Goal: Information Seeking & Learning: Learn about a topic

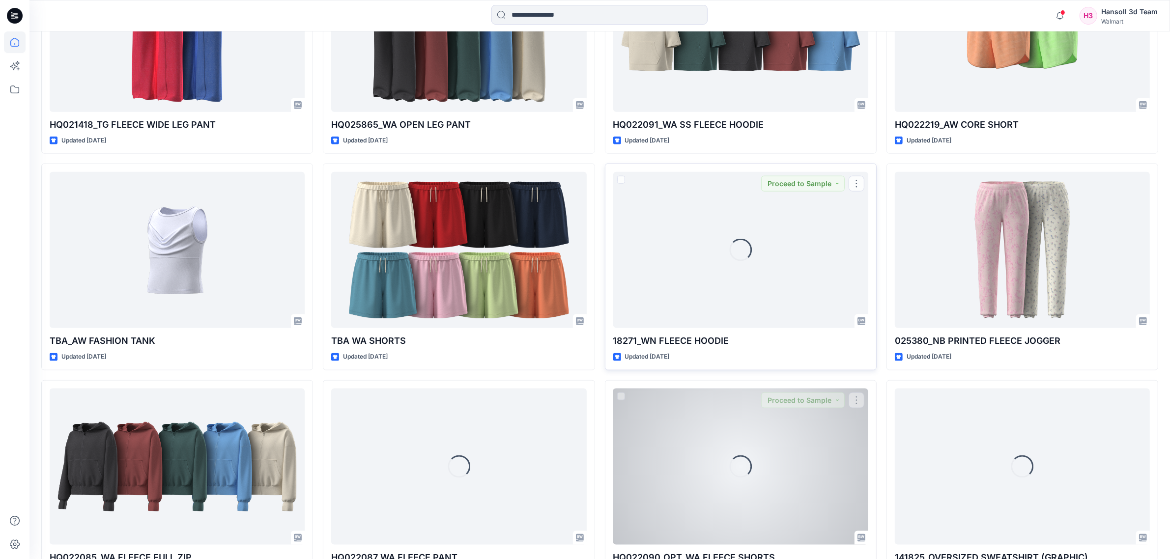
scroll to position [1648, 0]
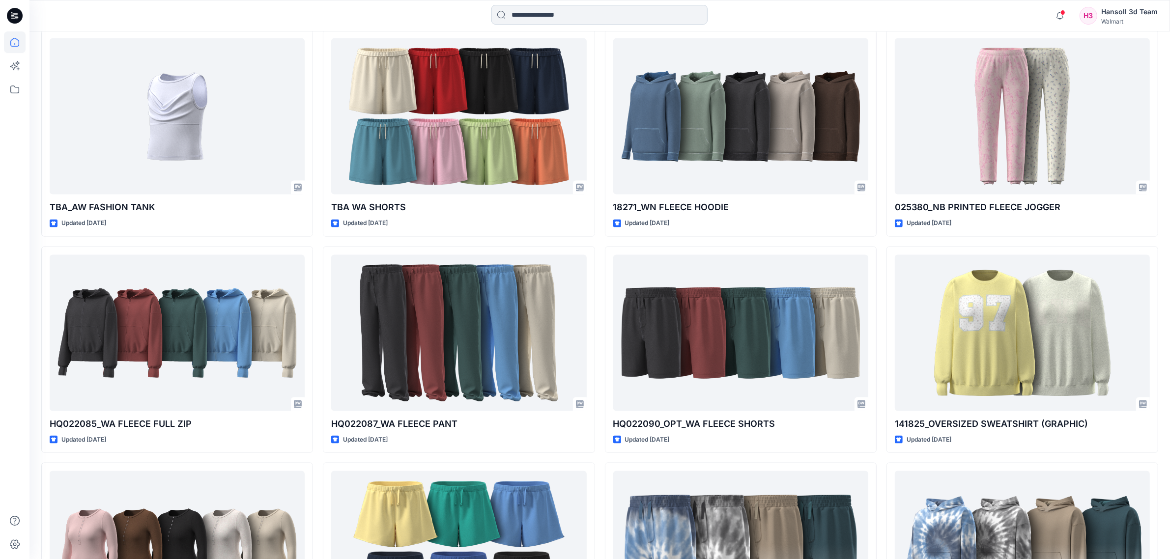
click at [596, 8] on input at bounding box center [599, 15] width 216 height 20
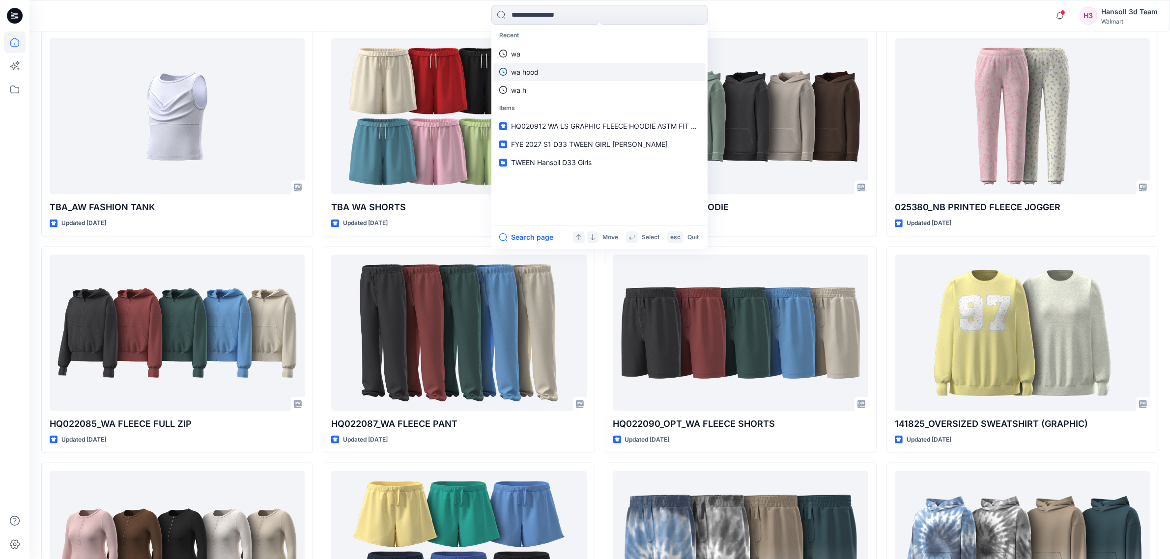
click at [593, 72] on link "wa hood" at bounding box center [599, 72] width 212 height 18
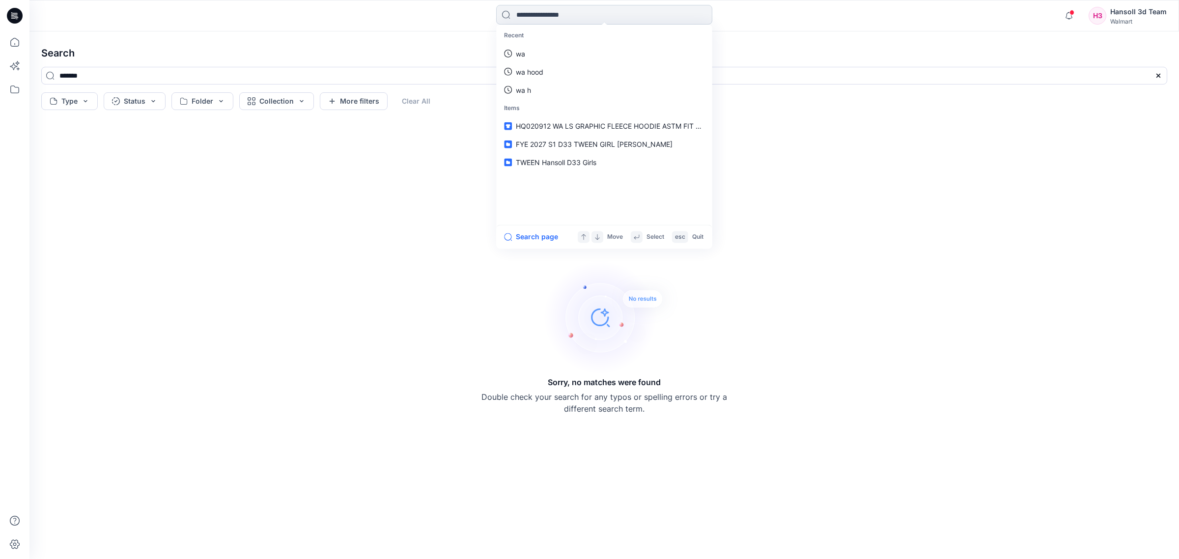
click at [640, 12] on input at bounding box center [604, 15] width 216 height 20
click at [607, 63] on link "wa" at bounding box center [604, 72] width 212 height 18
type input "**"
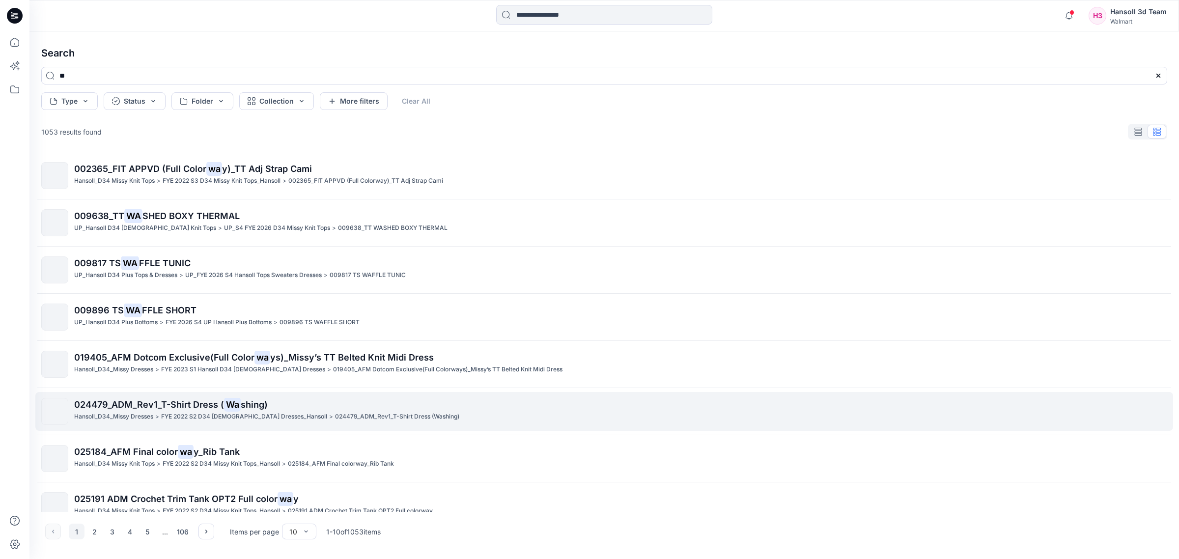
scroll to position [113, 0]
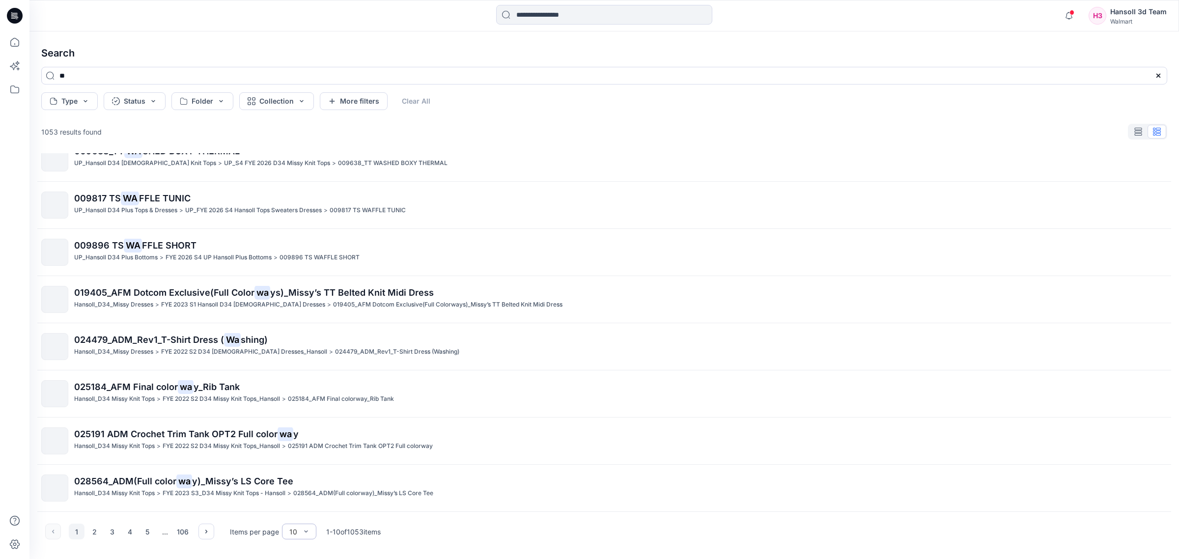
click at [295, 537] on div "10" at bounding box center [299, 532] width 34 height 16
click at [301, 516] on div "100" at bounding box center [299, 511] width 30 height 17
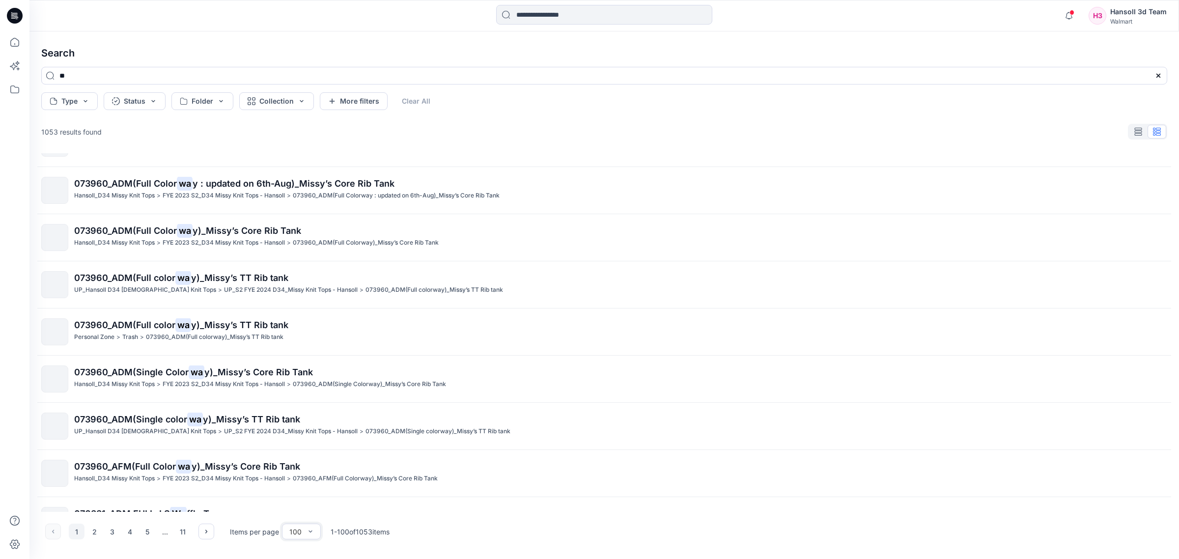
scroll to position [3562, 0]
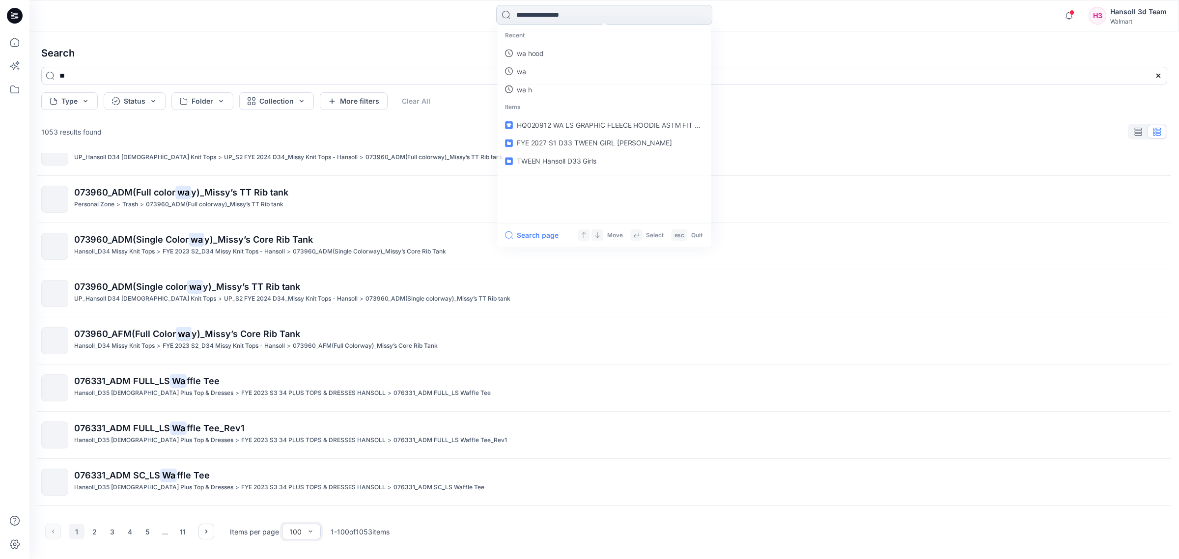
click at [590, 17] on input at bounding box center [604, 15] width 216 height 20
type input "*****"
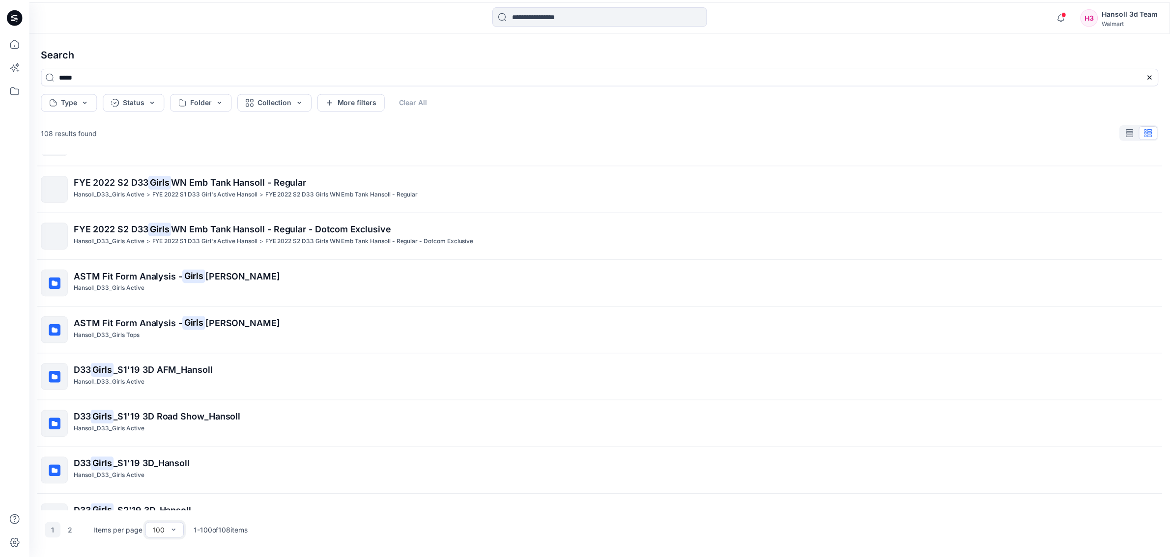
scroll to position [184, 0]
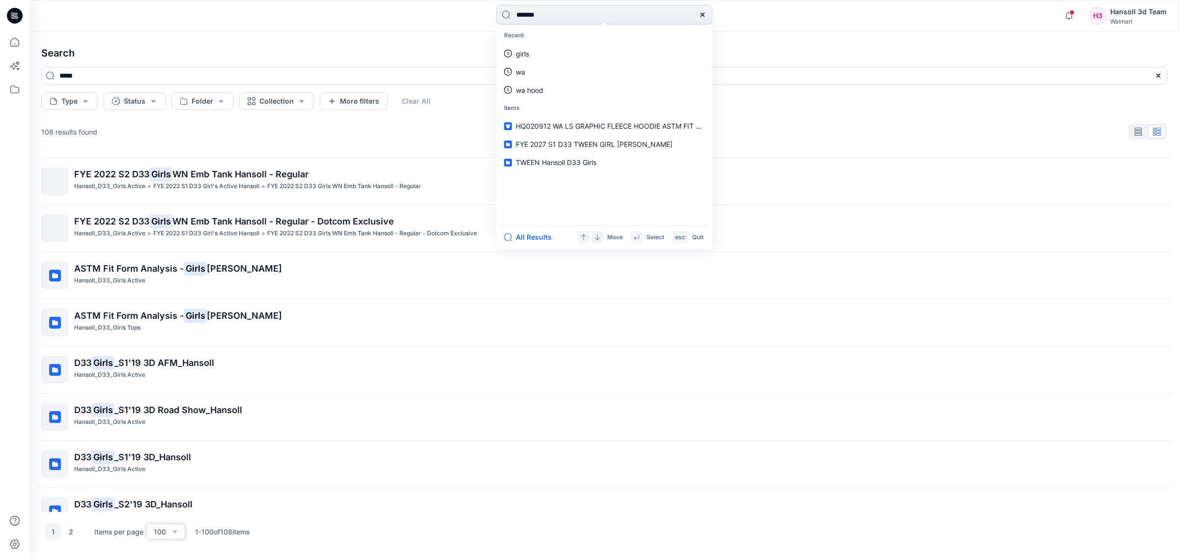
type input "********"
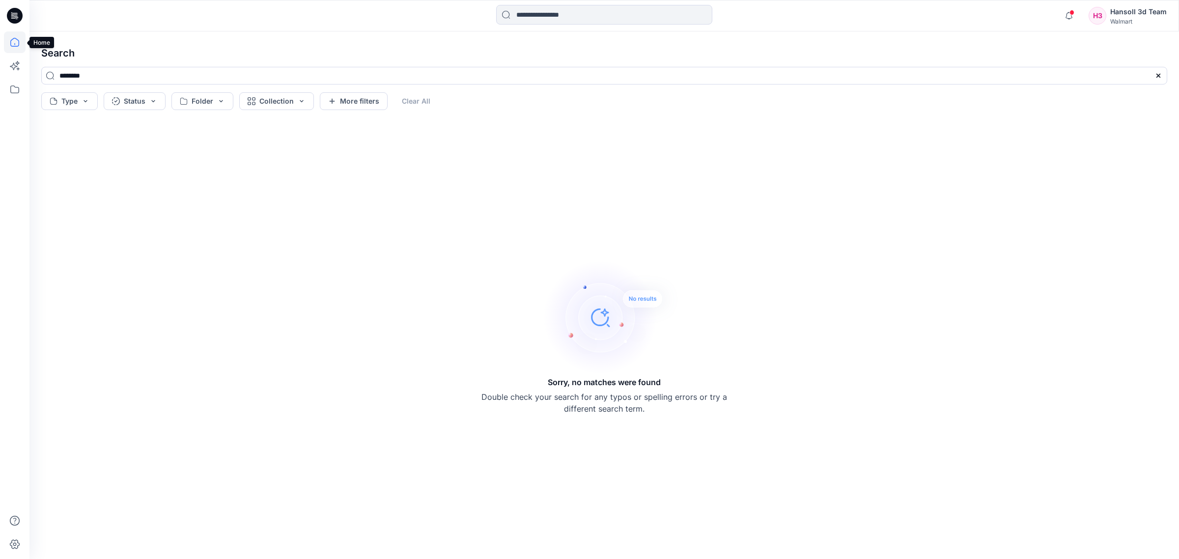
click at [16, 37] on icon at bounding box center [15, 42] width 22 height 22
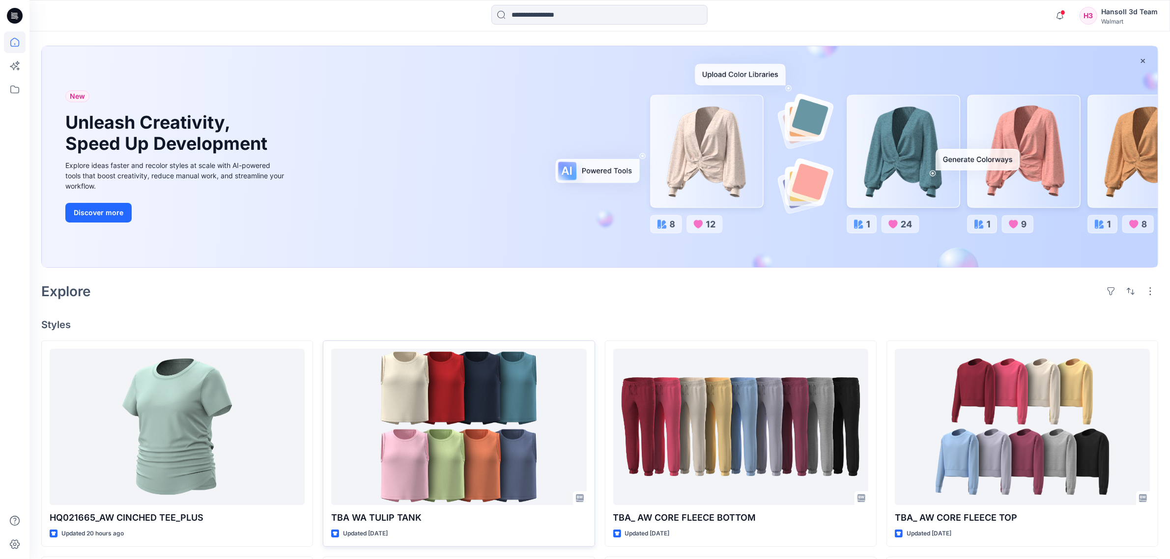
scroll to position [307, 0]
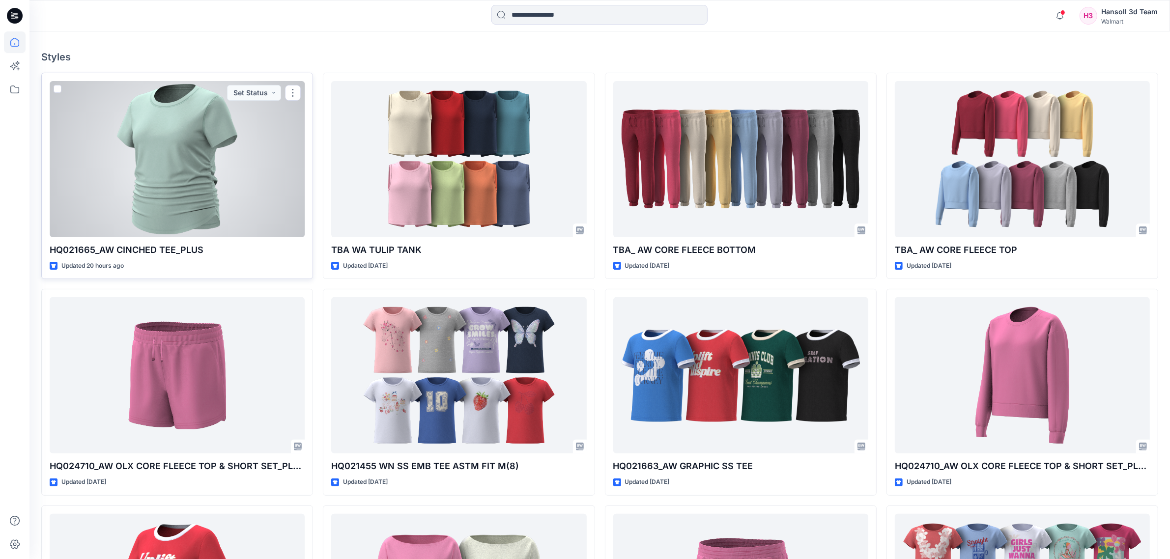
click at [205, 187] on div at bounding box center [177, 159] width 255 height 156
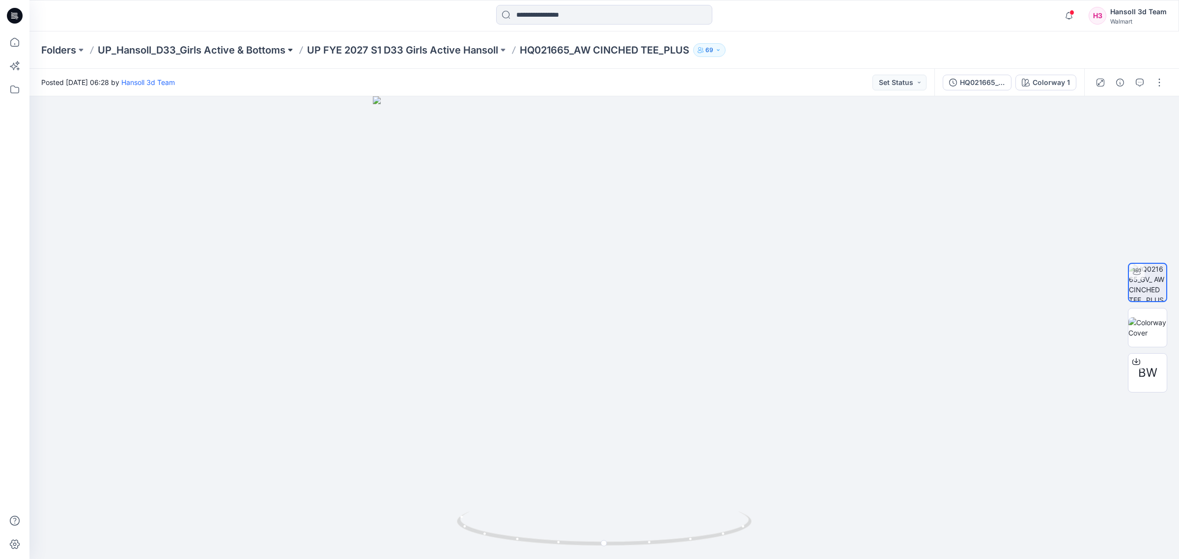
click at [289, 48] on button at bounding box center [290, 50] width 10 height 14
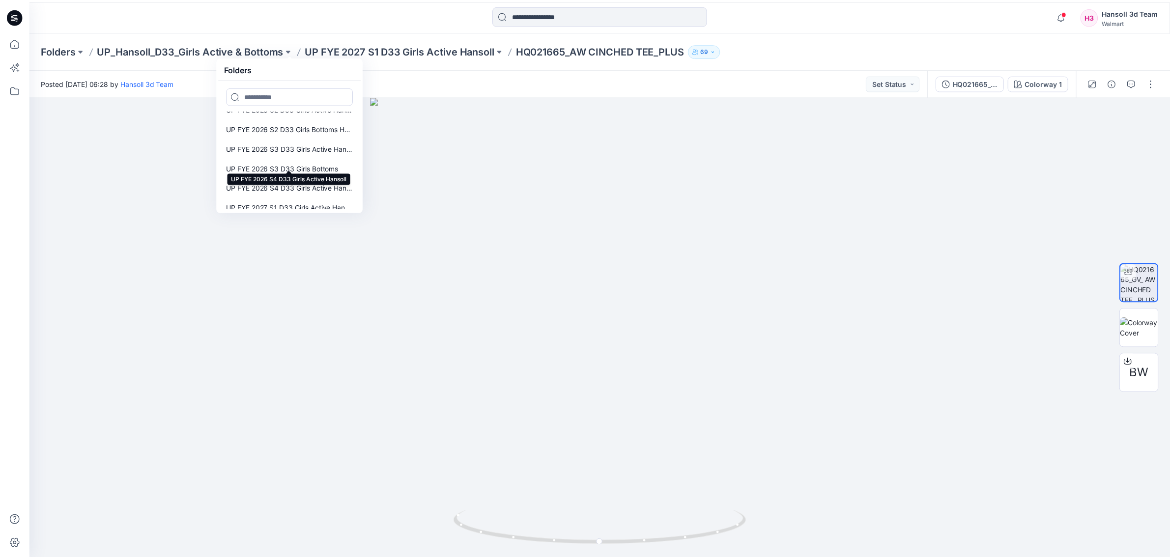
scroll to position [490, 0]
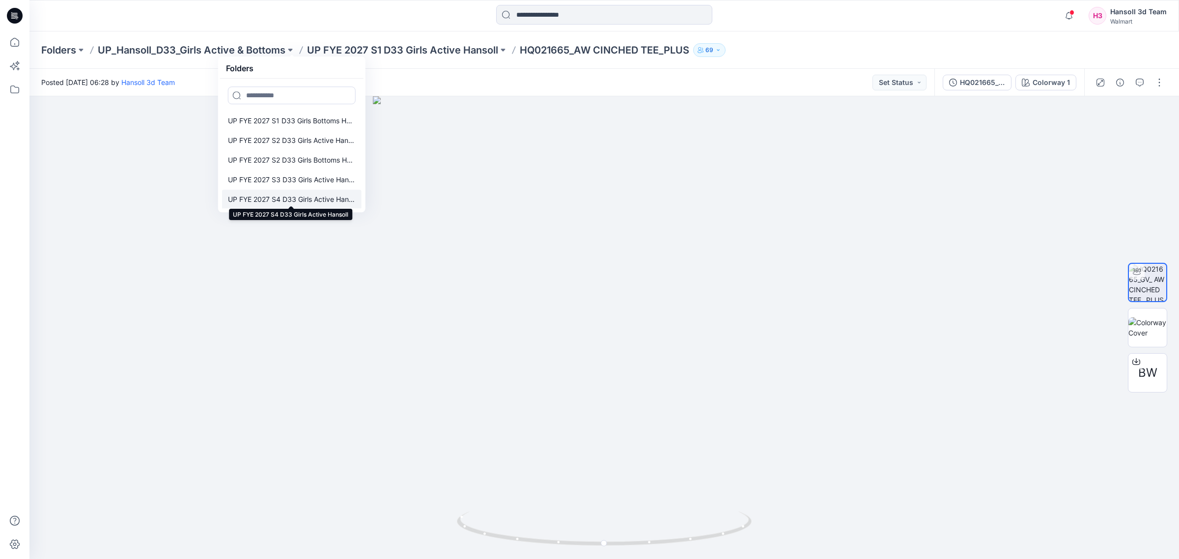
click at [325, 196] on p "UP FYE 2027 S4 D33 Girls Active Hansoll" at bounding box center [292, 200] width 128 height 12
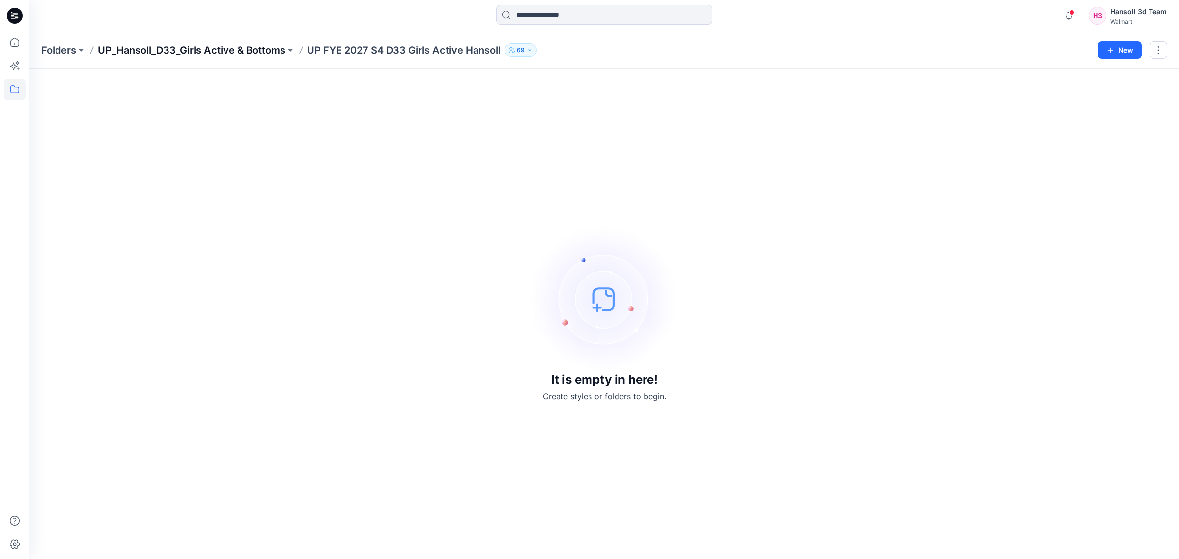
click at [258, 52] on p "UP_Hansoll_D33_Girls Active & Bottoms" at bounding box center [192, 50] width 188 height 14
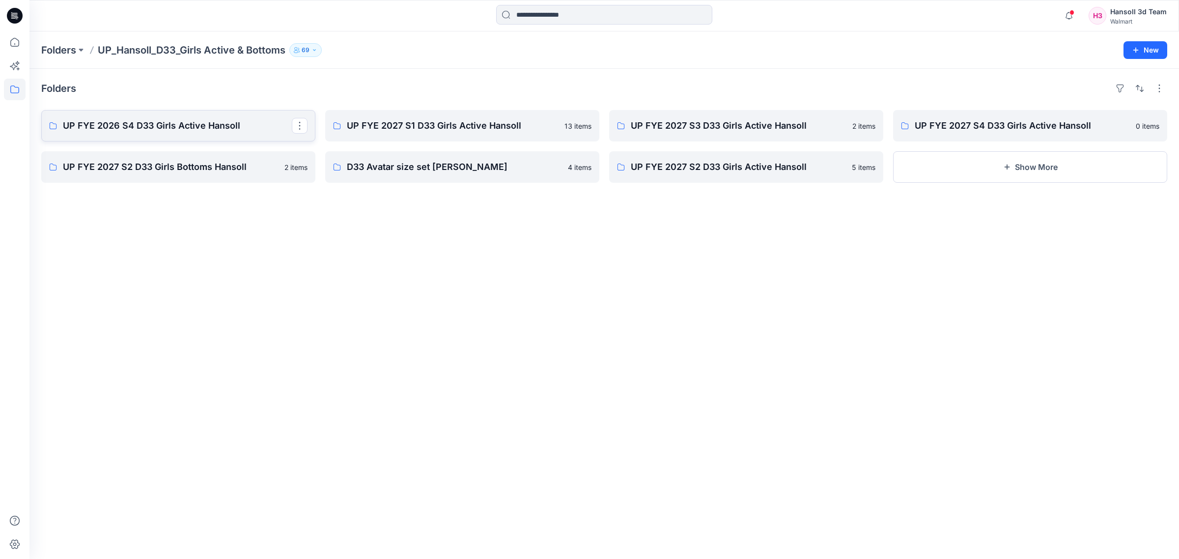
click at [206, 135] on link "UP FYE 2026 S4 D33 Girls Active Hansoll" at bounding box center [178, 125] width 274 height 31
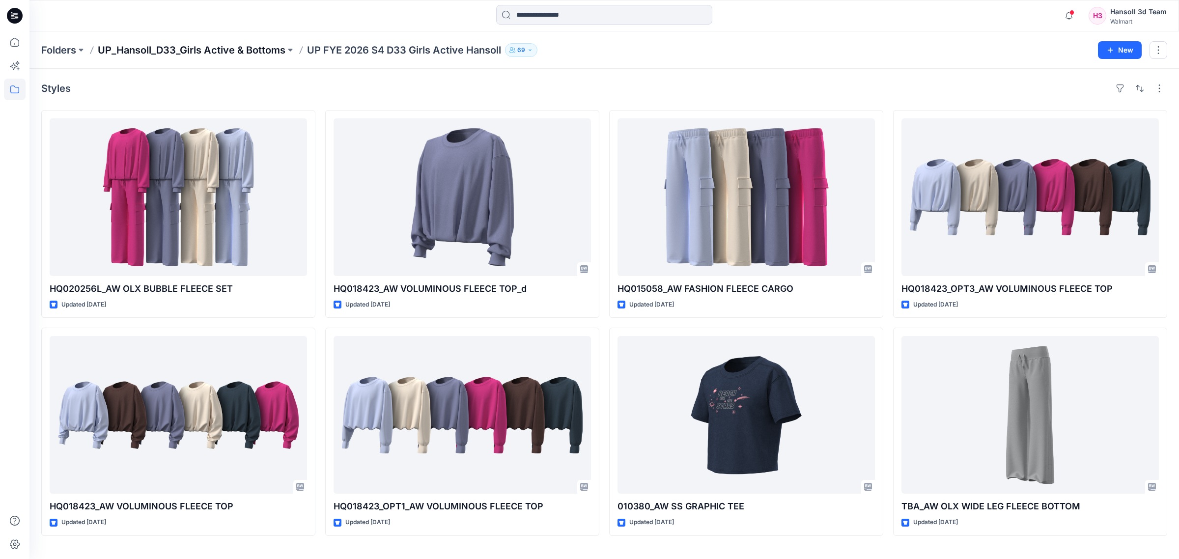
click at [274, 43] on p "UP_Hansoll_D33_Girls Active & Bottoms" at bounding box center [192, 50] width 188 height 14
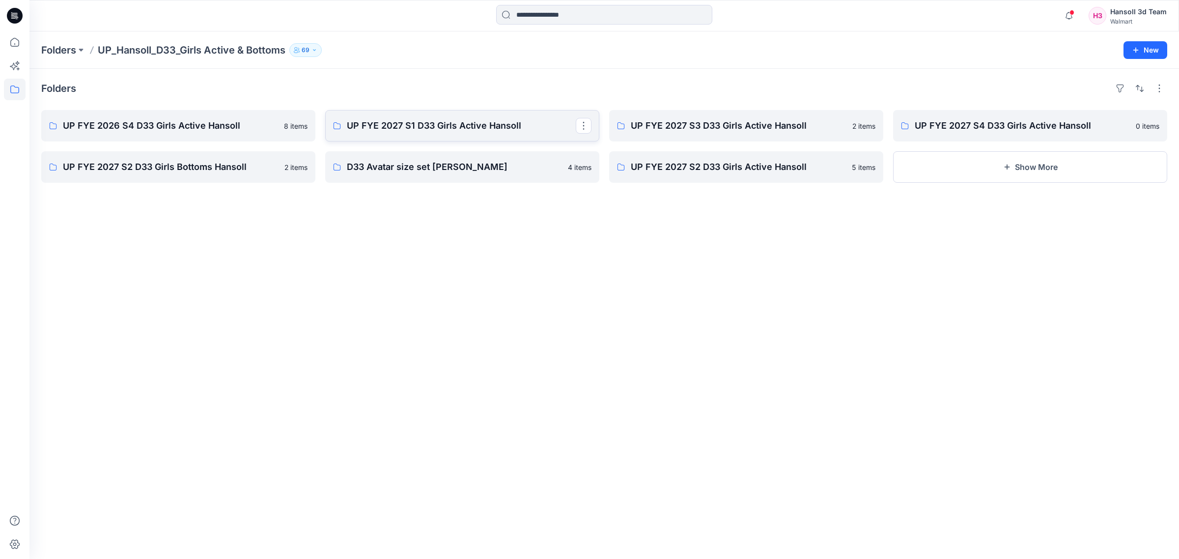
click at [367, 133] on p "UP FYE 2027 S1 D33 Girls Active Hansoll" at bounding box center [461, 126] width 229 height 14
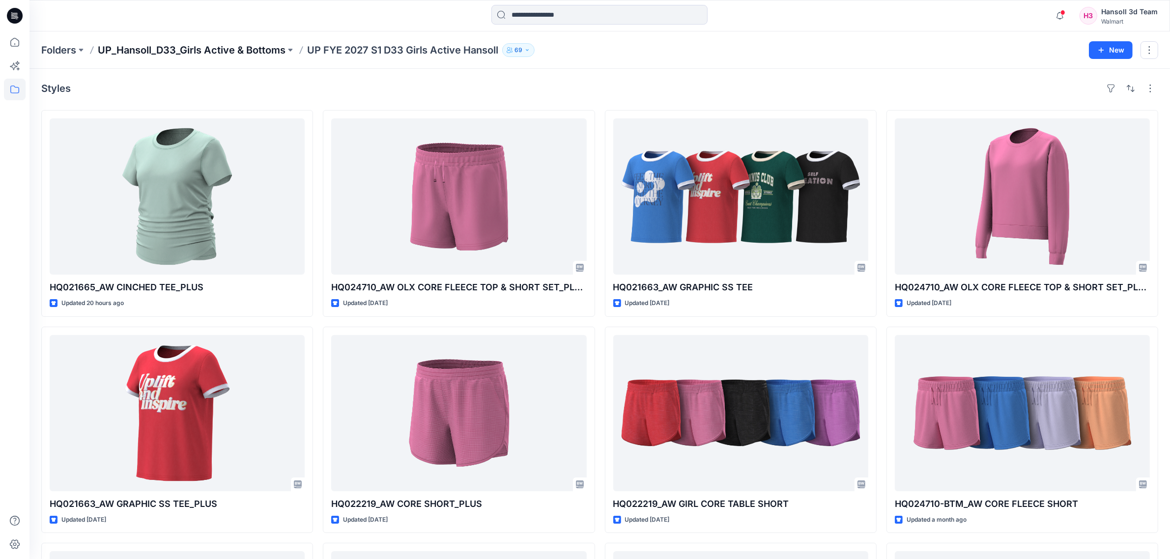
click at [198, 51] on p "UP_Hansoll_D33_Girls Active & Bottoms" at bounding box center [192, 50] width 188 height 14
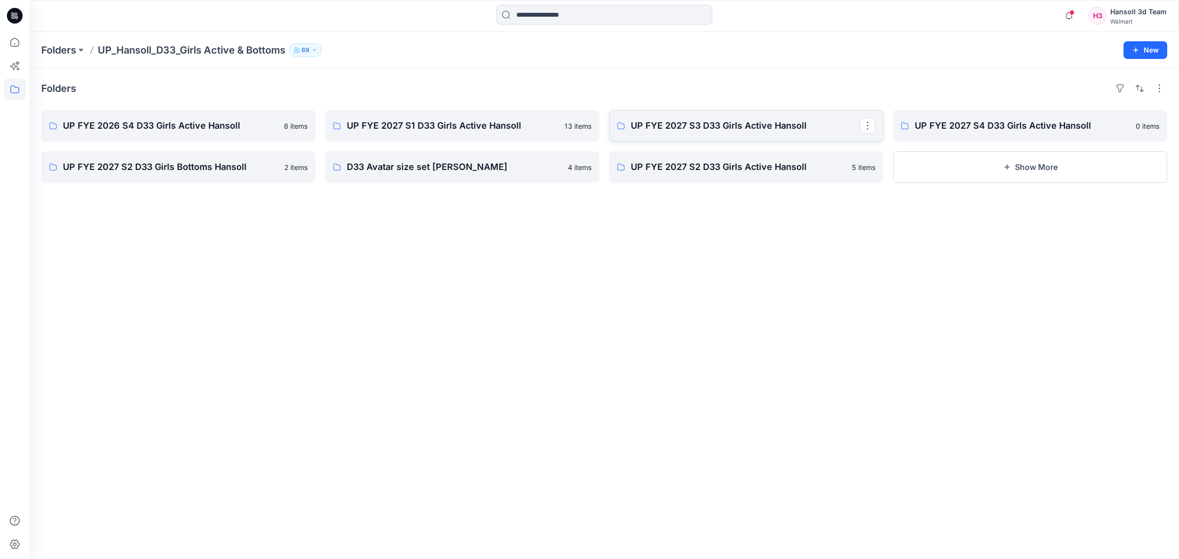
click at [738, 128] on p "UP FYE 2027 S3 D33 Girls Active Hansoll" at bounding box center [745, 126] width 229 height 14
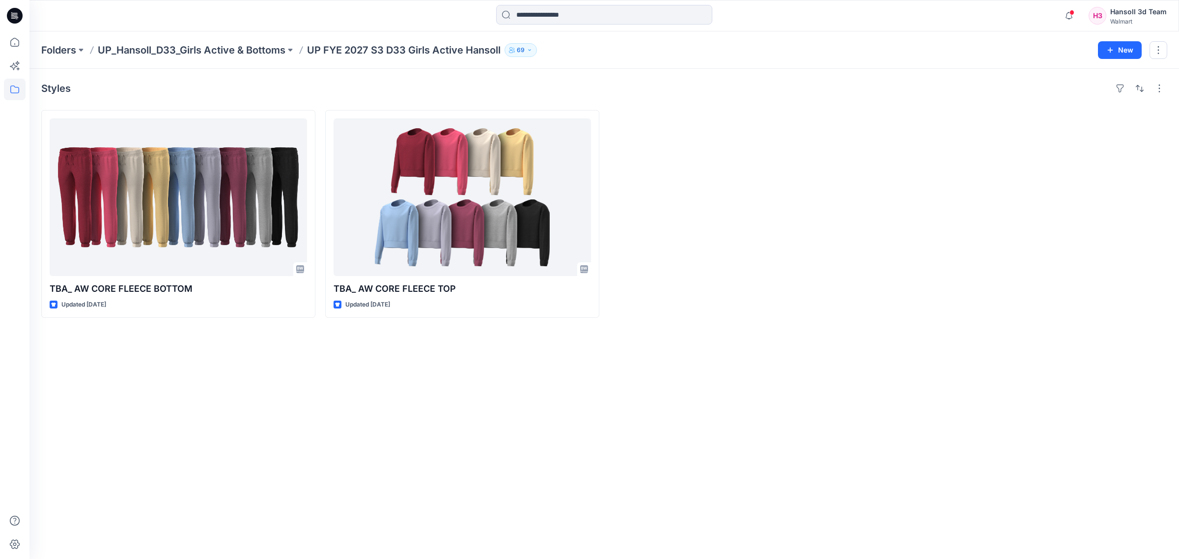
click at [239, 55] on p "UP_Hansoll_D33_Girls Active & Bottoms" at bounding box center [192, 50] width 188 height 14
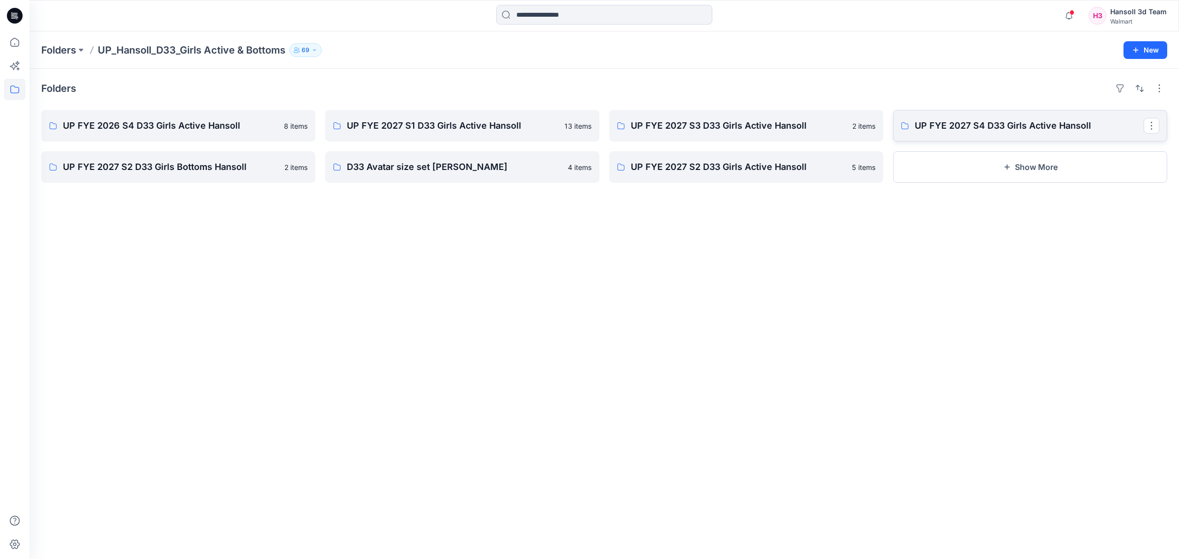
click at [1022, 123] on p "UP FYE 2027 S4 D33 Girls Active Hansoll" at bounding box center [1029, 126] width 229 height 14
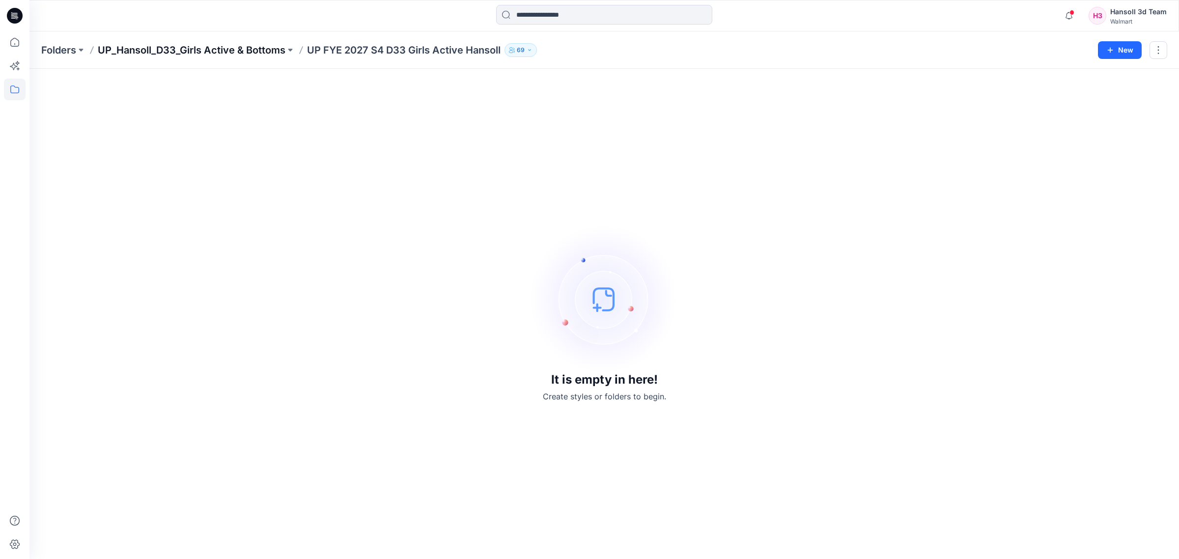
click at [194, 52] on p "UP_Hansoll_D33_Girls Active & Bottoms" at bounding box center [192, 50] width 188 height 14
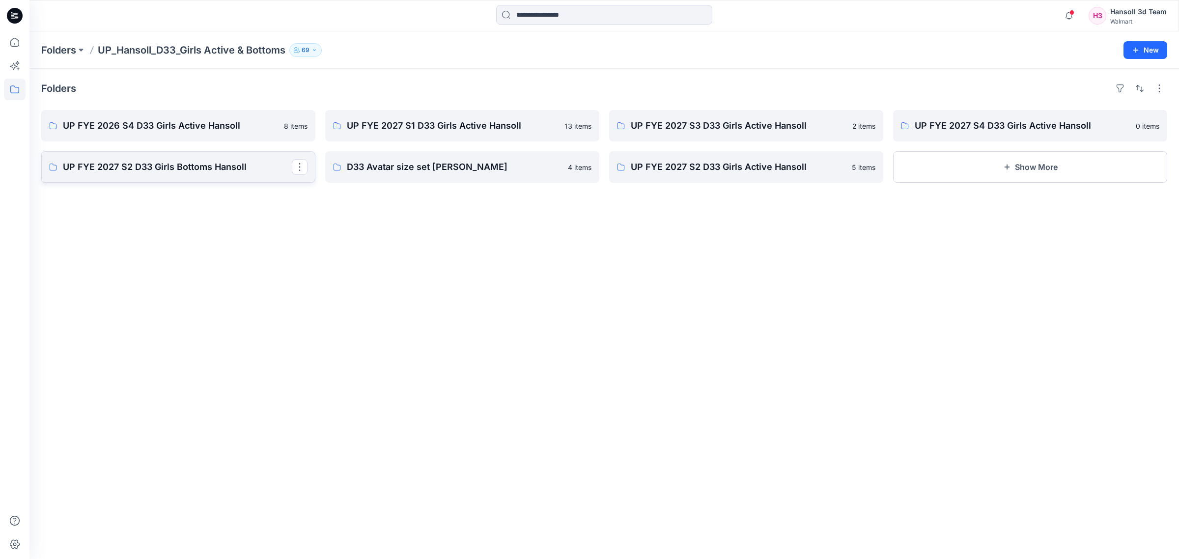
click at [208, 167] on p "UP FYE 2027 S2 D33 Girls Bottoms Hansoll" at bounding box center [177, 167] width 229 height 14
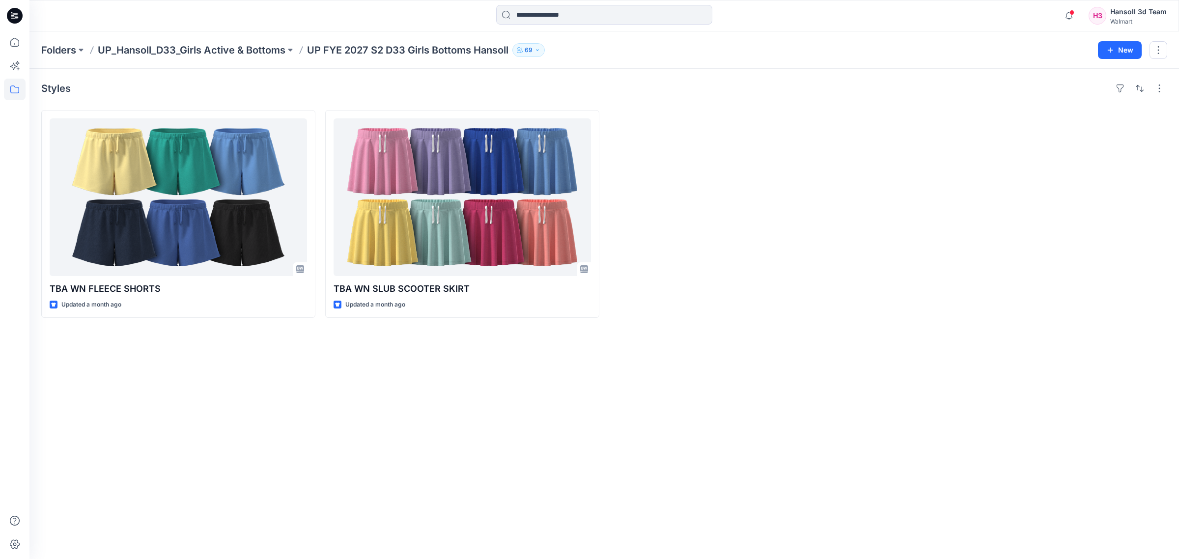
click at [197, 47] on p "UP_Hansoll_D33_Girls Active & Bottoms" at bounding box center [192, 50] width 188 height 14
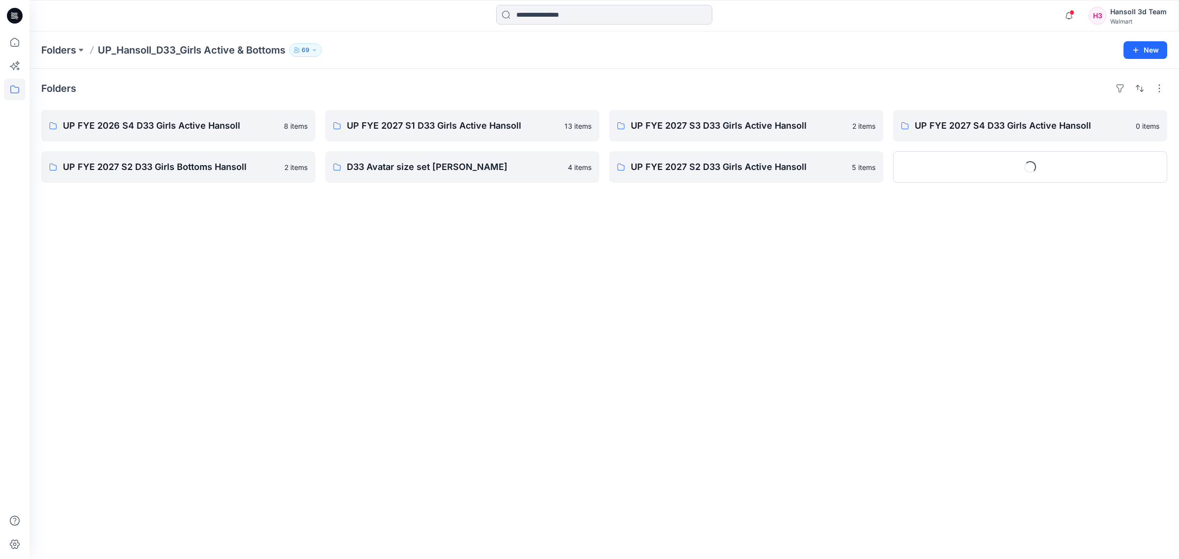
click at [539, 20] on input at bounding box center [604, 15] width 216 height 20
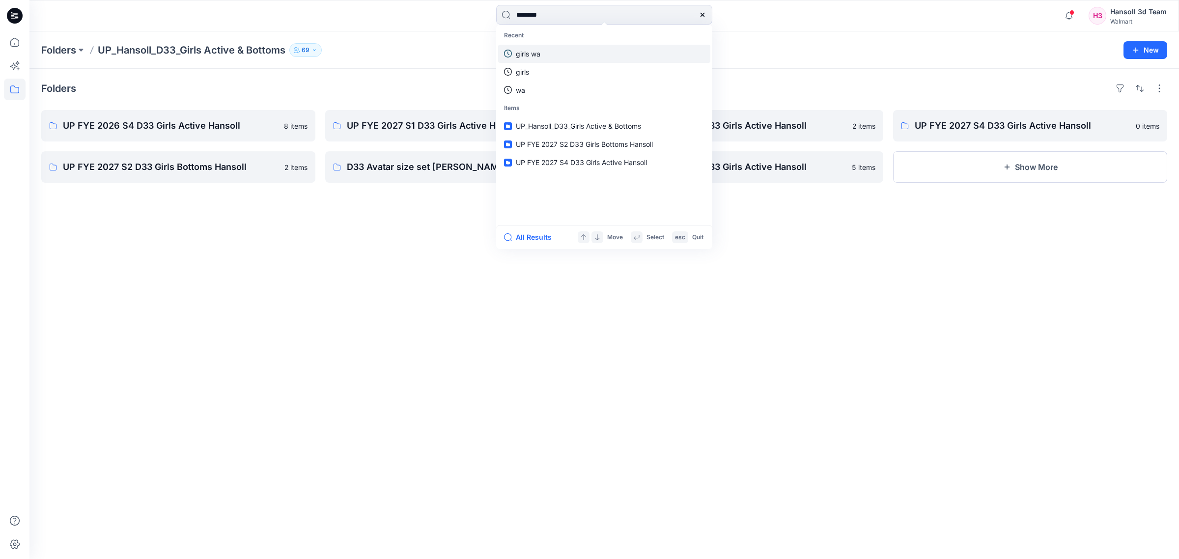
type input "*********"
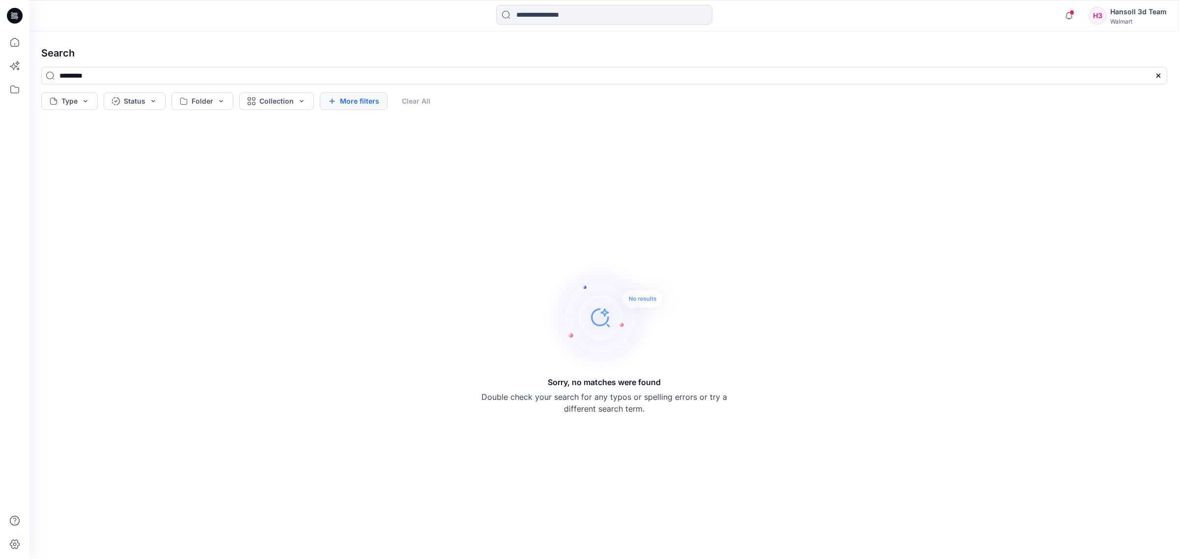
click at [373, 99] on button "More filters" at bounding box center [354, 101] width 68 height 18
click at [79, 99] on button "Type" at bounding box center [69, 101] width 56 height 18
click at [84, 122] on div "Style" at bounding box center [114, 124] width 143 height 20
click at [121, 72] on input "*********" at bounding box center [604, 76] width 1126 height 18
drag, startPoint x: 71, startPoint y: 75, endPoint x: 24, endPoint y: 72, distance: 47.8
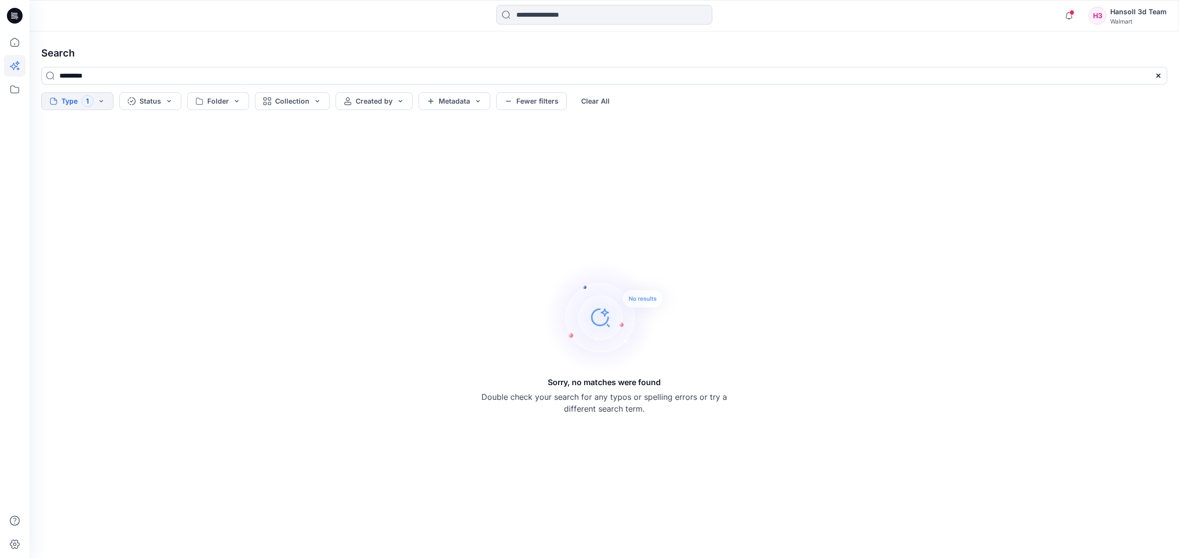
click at [25, 72] on div "Notifications Your style HQ021665_AW CINCHED TEE_PLUS is ready 1 new Colorways …" at bounding box center [589, 279] width 1179 height 559
type input "****"
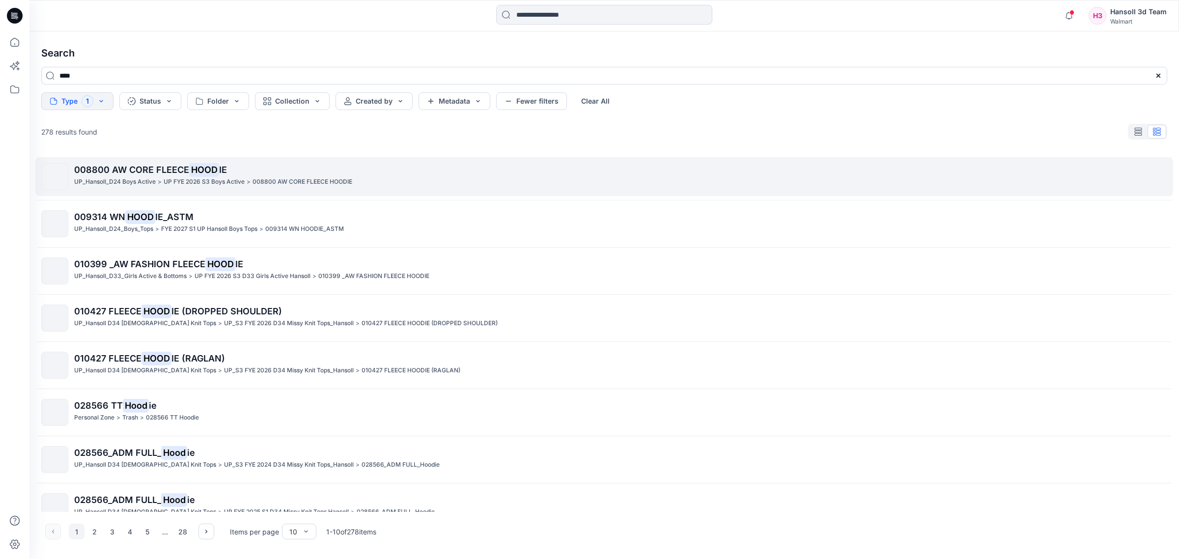
click at [205, 170] on mark "HOOD" at bounding box center [204, 170] width 30 height 14
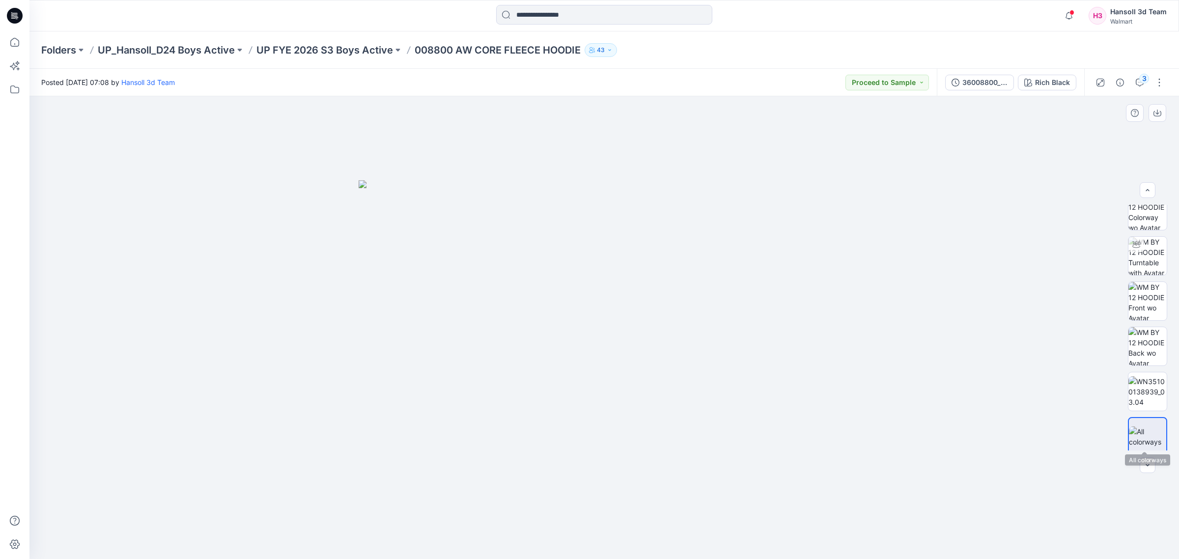
scroll to position [20, 0]
click at [1151, 262] on img at bounding box center [1147, 250] width 38 height 38
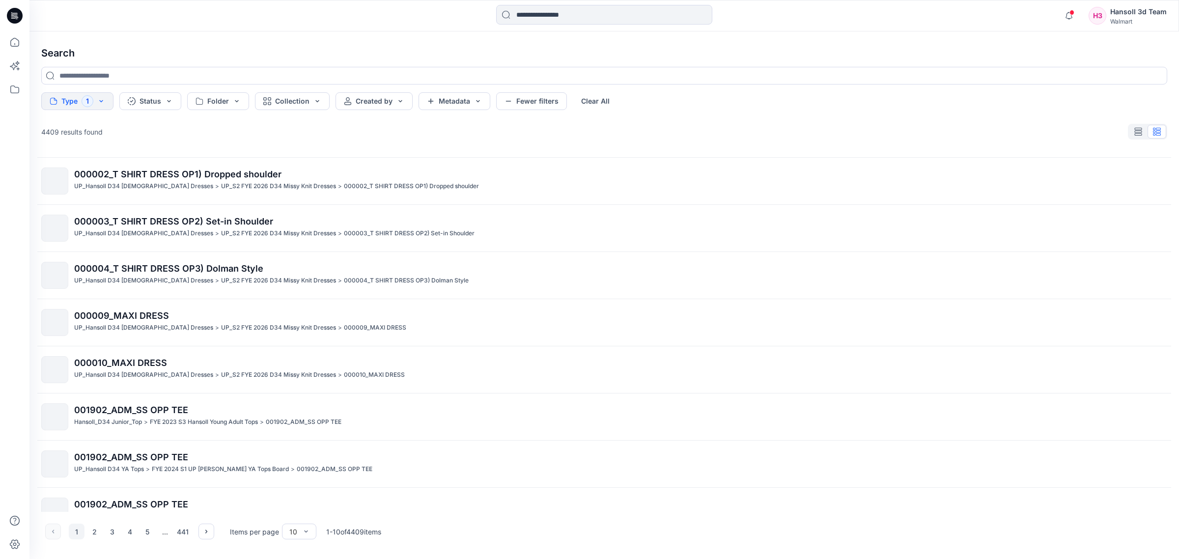
scroll to position [113, 0]
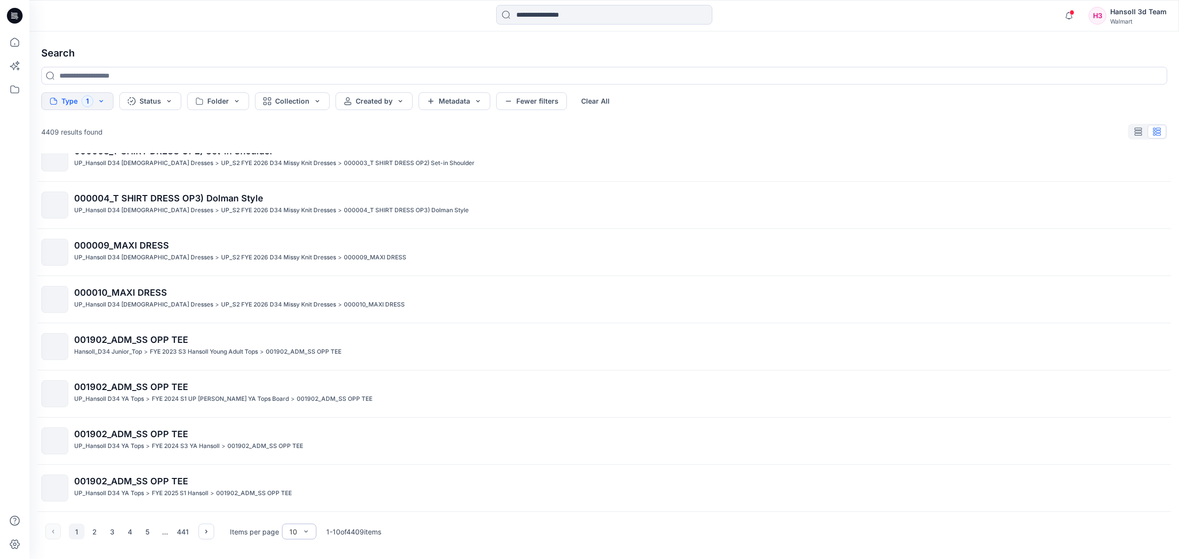
click at [283, 530] on div "10" at bounding box center [299, 532] width 34 height 16
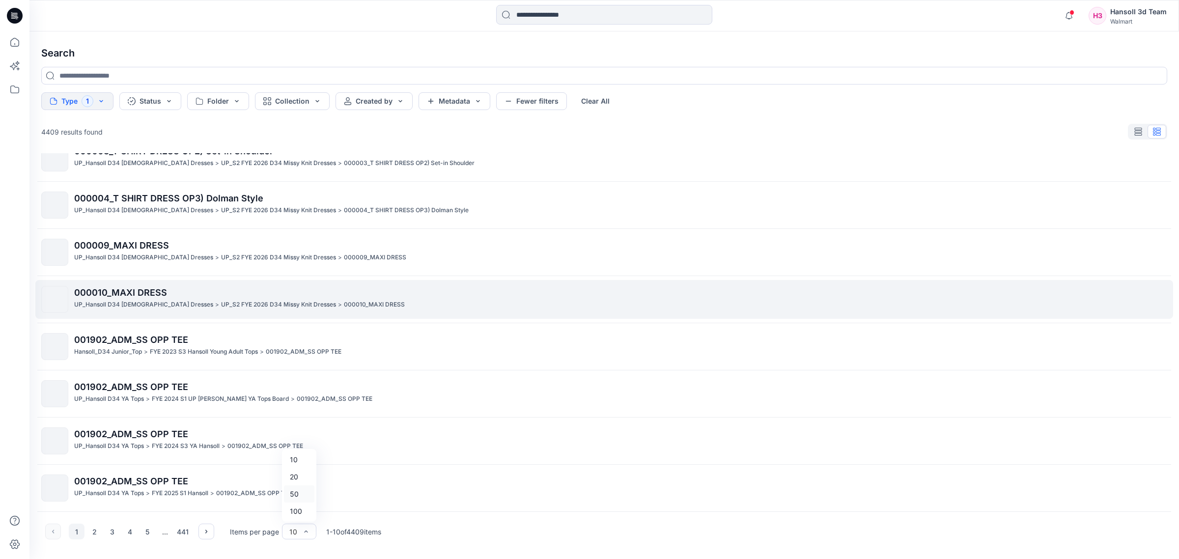
scroll to position [0, 0]
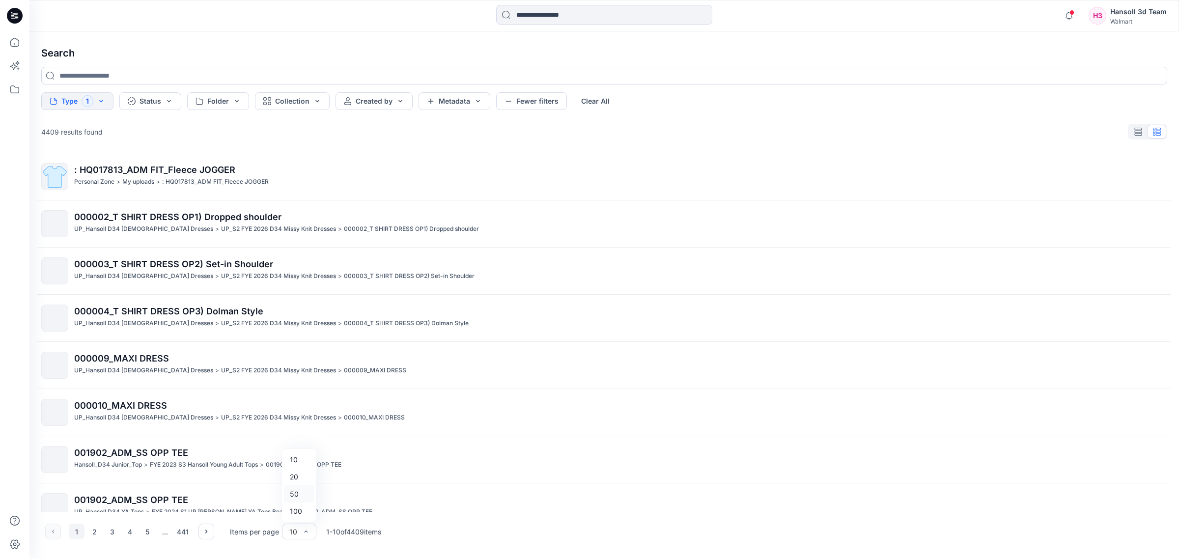
click at [397, 60] on h4 "Search" at bounding box center [604, 53] width 1142 height 28
click at [397, 66] on div "Search Type 1 Status Folder Collection Created by Metadata Fewer filters Clear …" at bounding box center [604, 295] width 1150 height 528
click at [409, 70] on input at bounding box center [604, 76] width 1126 height 18
type input "****"
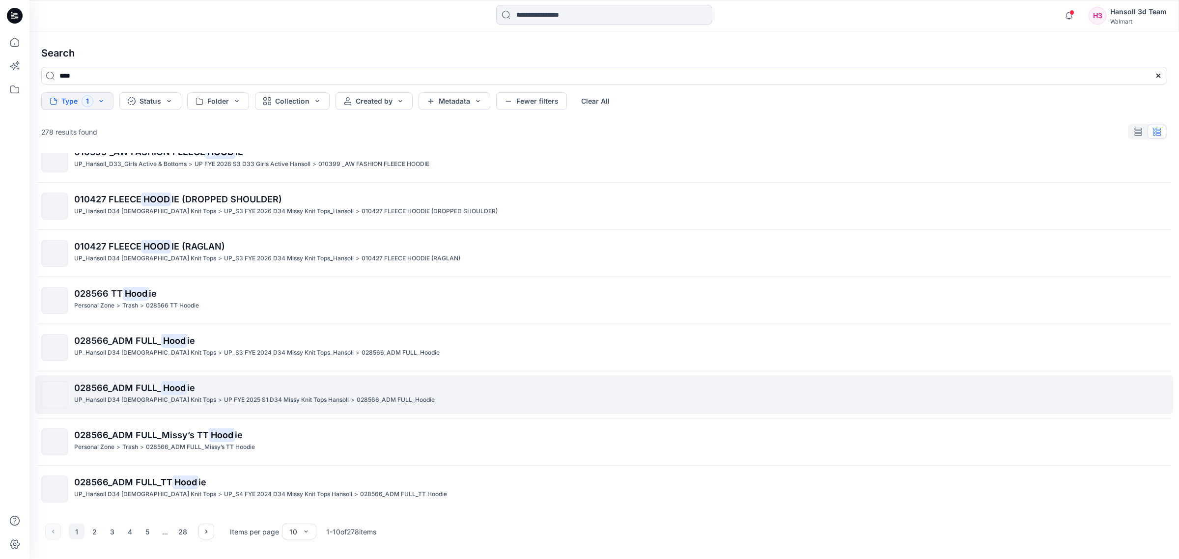
scroll to position [113, 0]
click at [281, 392] on p "028566_ADM FULL_ Hood ie" at bounding box center [620, 387] width 1093 height 14
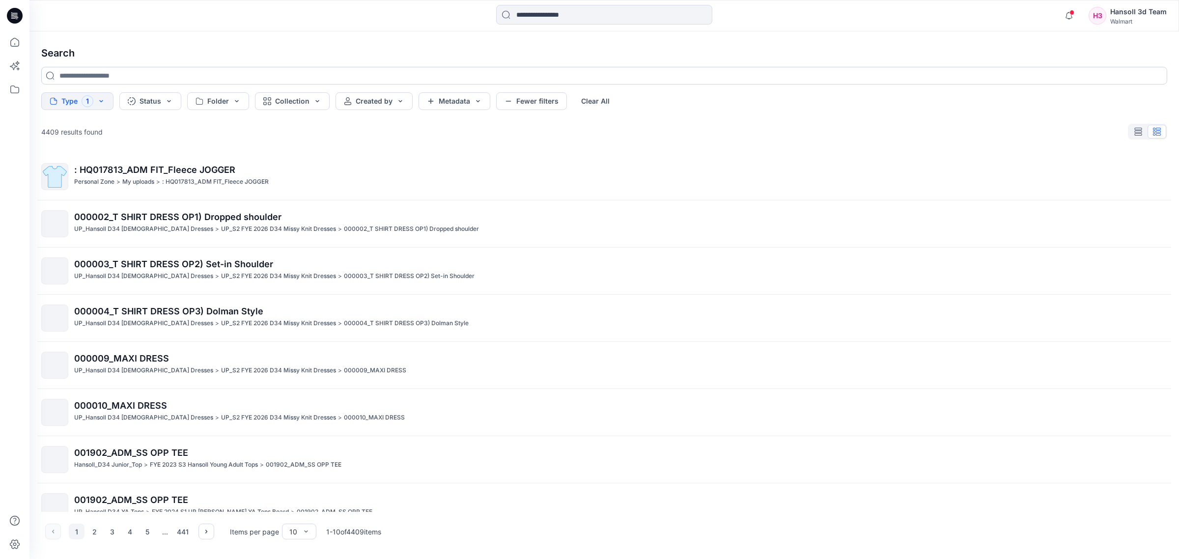
click at [184, 80] on input at bounding box center [604, 76] width 1126 height 18
type input "****"
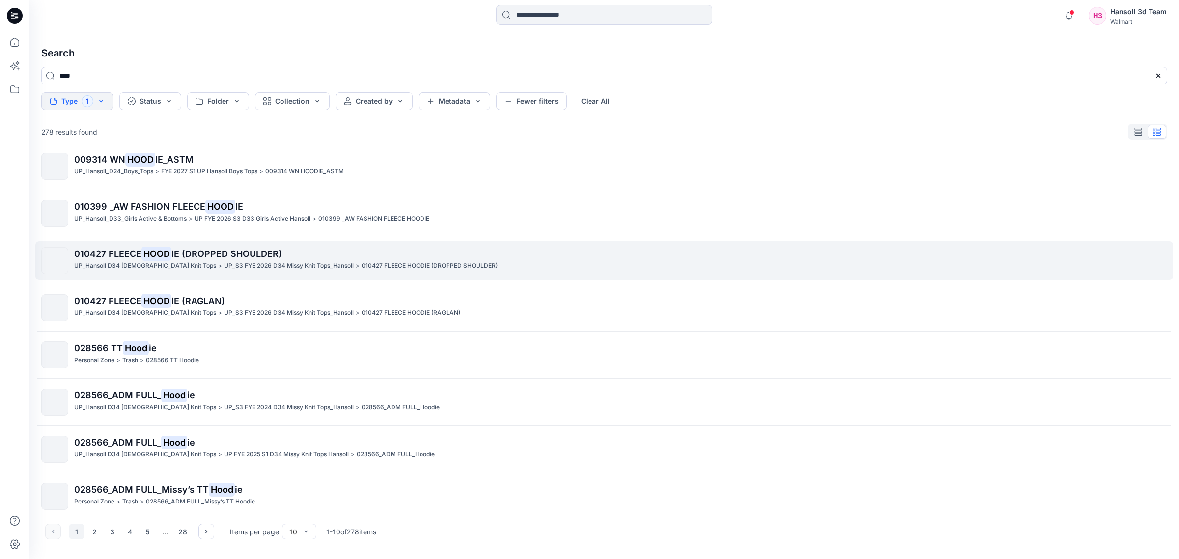
scroll to position [113, 0]
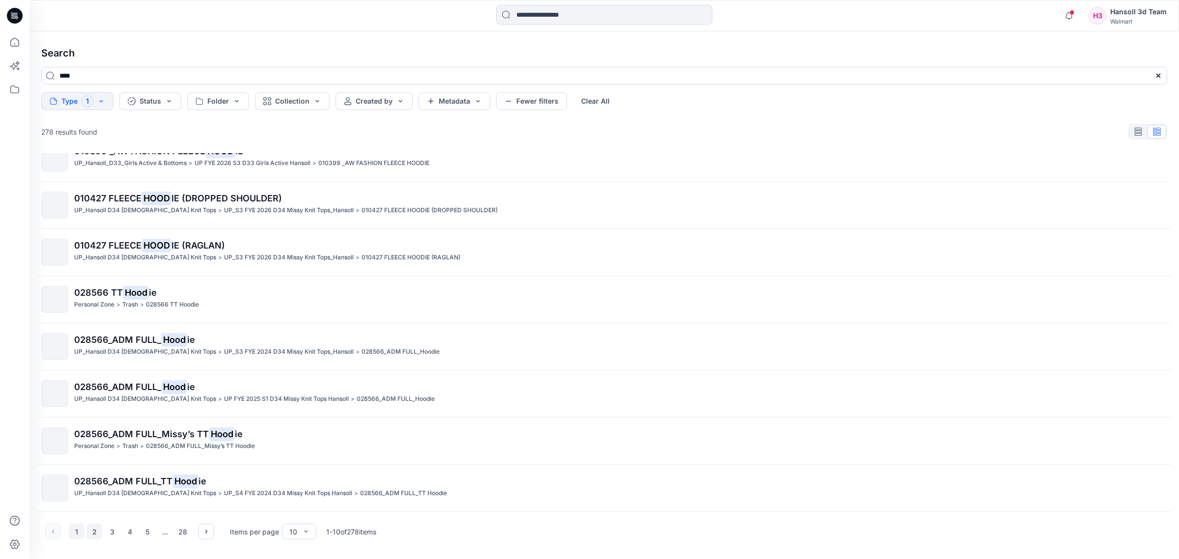
click at [92, 530] on button "2" at bounding box center [94, 532] width 16 height 16
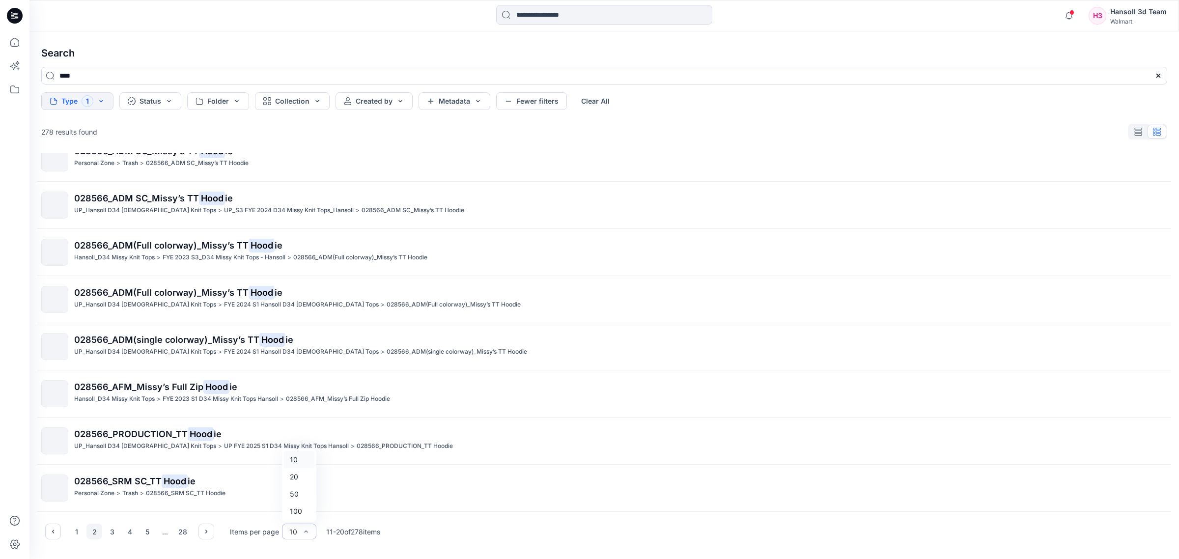
click at [293, 529] on div "10" at bounding box center [293, 532] width 8 height 10
click at [296, 509] on div "100" at bounding box center [299, 511] width 30 height 17
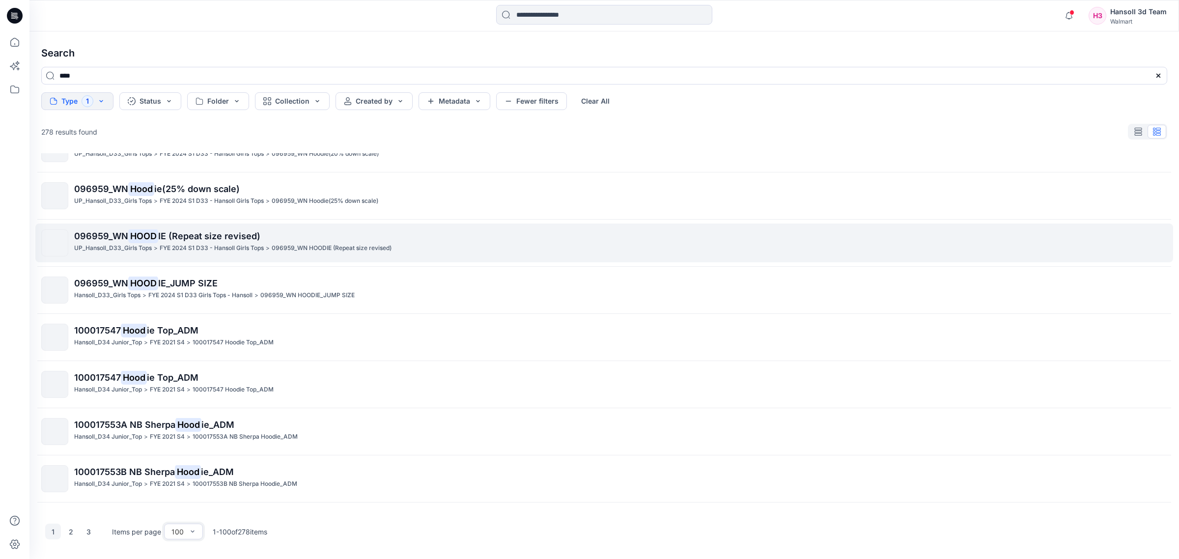
scroll to position [2211, 0]
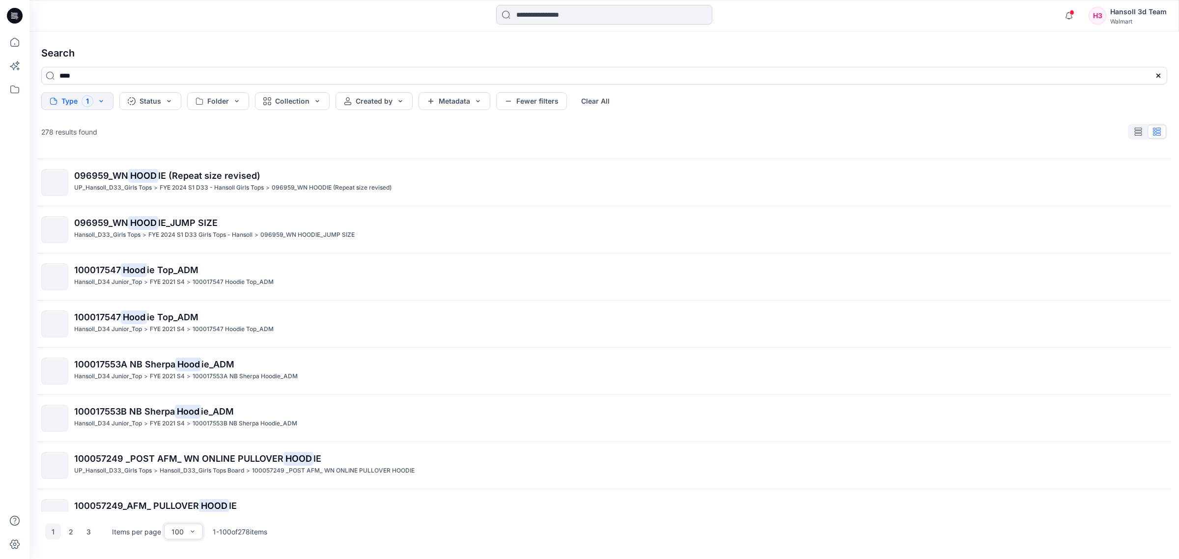
drag, startPoint x: 548, startPoint y: 22, endPoint x: 553, endPoint y: 20, distance: 5.3
click at [548, 22] on input at bounding box center [604, 15] width 216 height 20
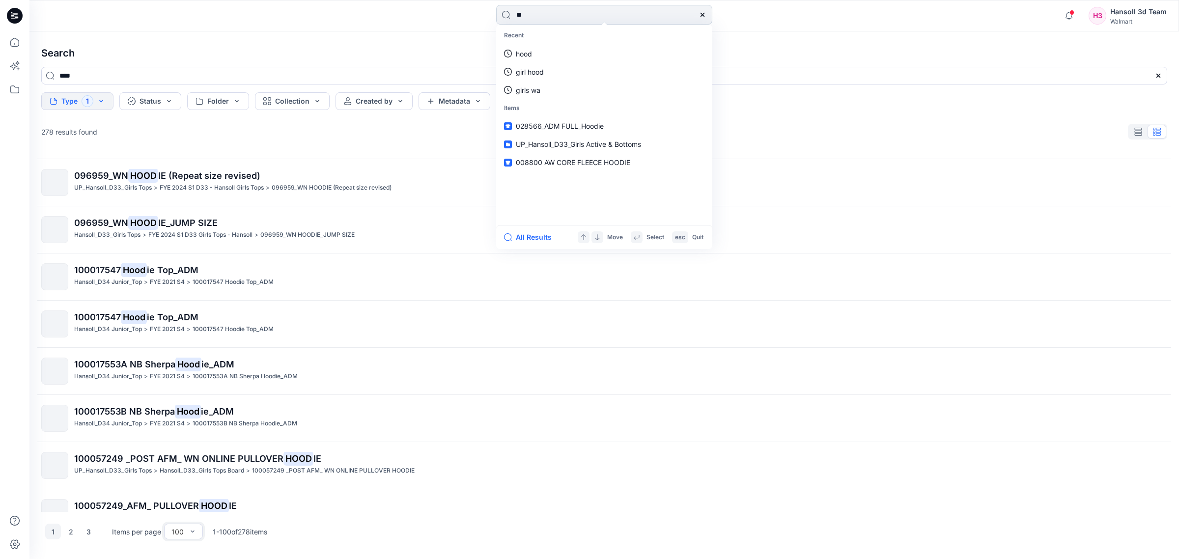
type input "**"
click at [631, 11] on input "**" at bounding box center [604, 15] width 216 height 20
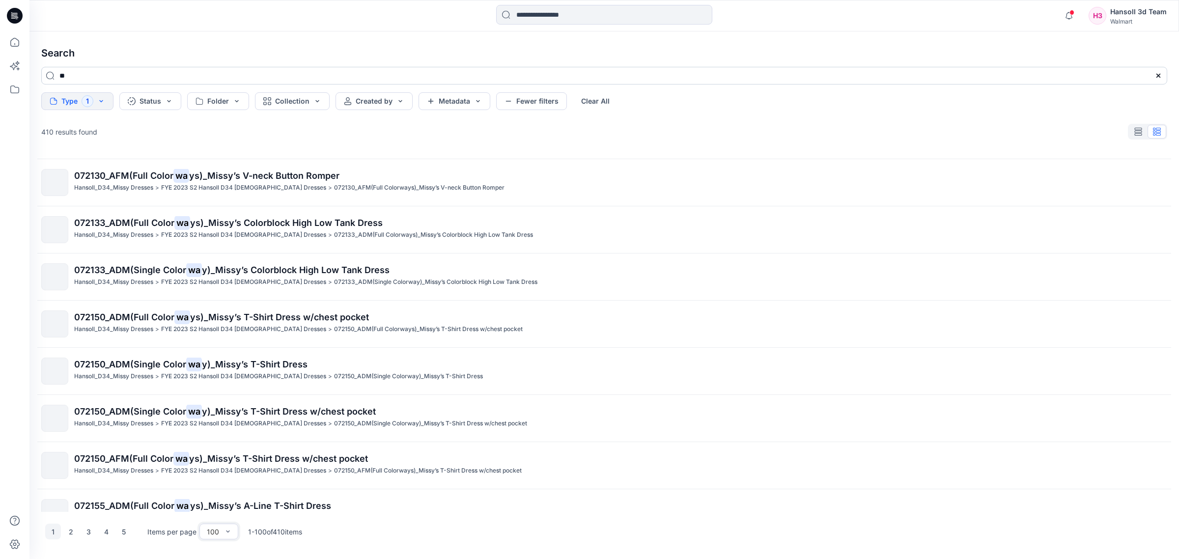
click at [288, 69] on input "**" at bounding box center [604, 76] width 1126 height 18
type input "*"
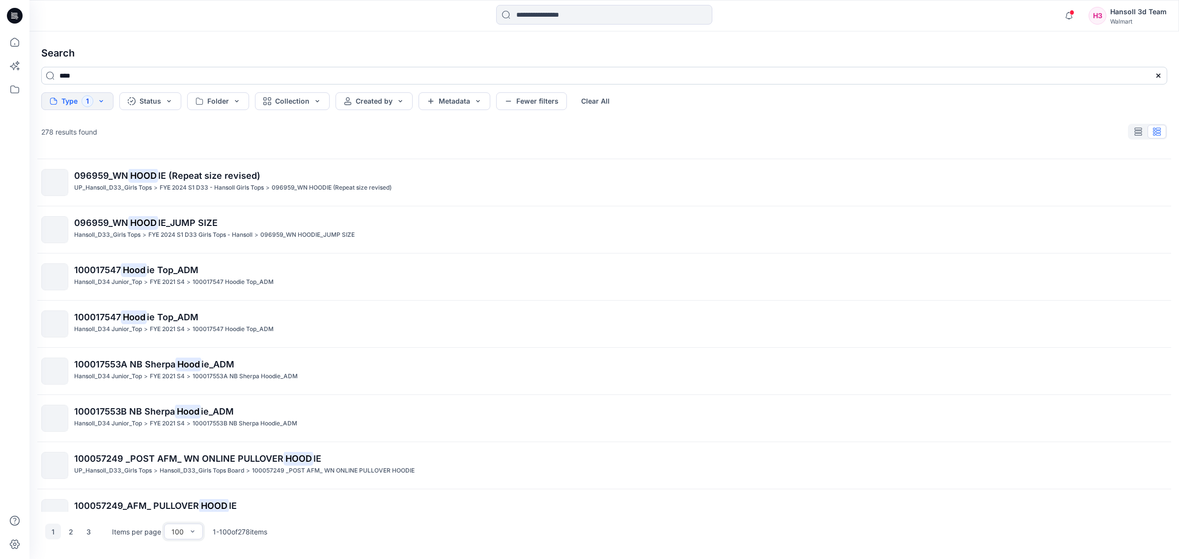
scroll to position [0, 0]
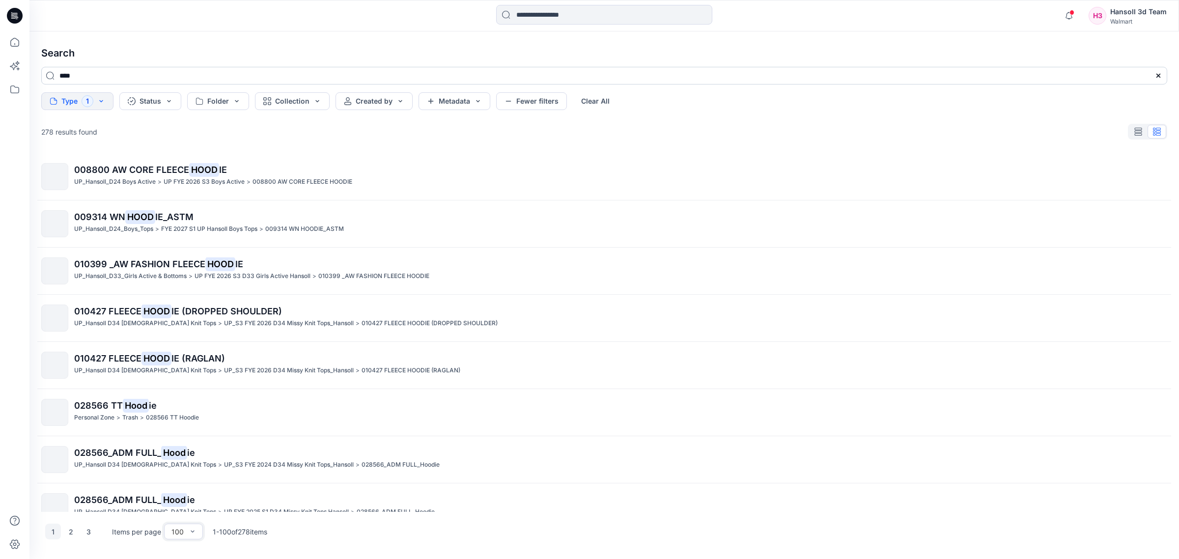
click at [59, 72] on input "****" at bounding box center [604, 76] width 1126 height 18
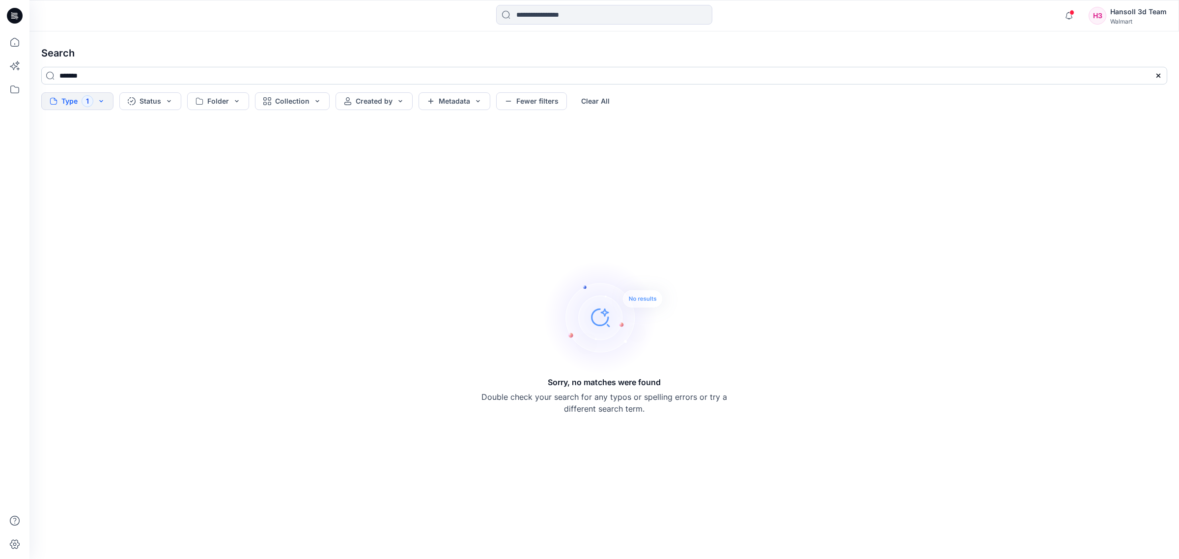
click at [169, 77] on input "*******" at bounding box center [604, 76] width 1126 height 18
drag, startPoint x: 139, startPoint y: 73, endPoint x: 75, endPoint y: 80, distance: 64.2
click at [75, 80] on input "*******" at bounding box center [604, 76] width 1126 height 18
click at [82, 101] on button "Type 1" at bounding box center [77, 101] width 72 height 18
click at [88, 124] on div "Style" at bounding box center [114, 124] width 143 height 20
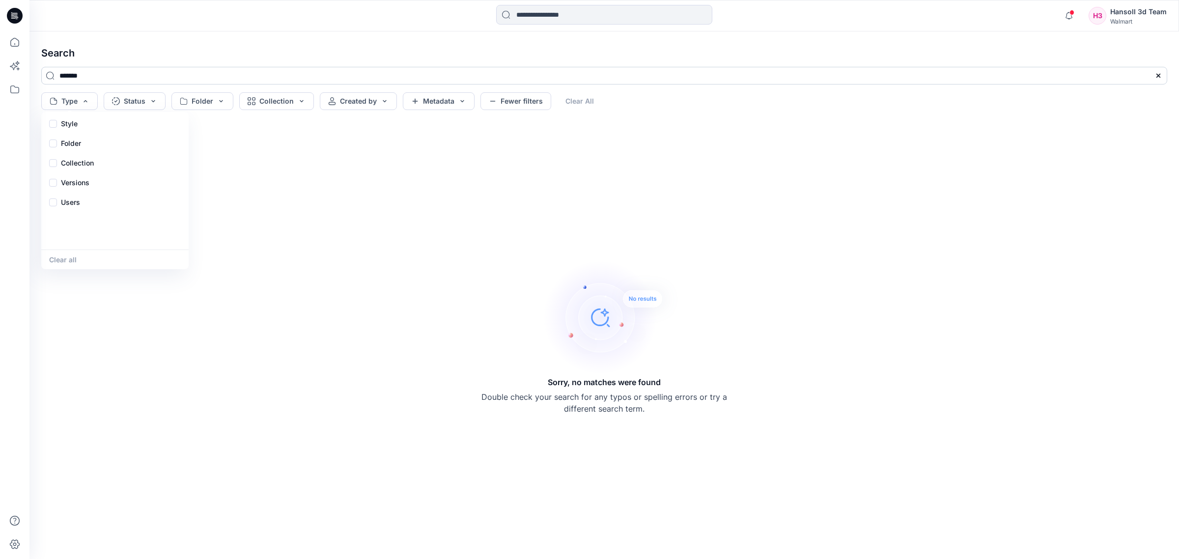
click at [82, 71] on input "*******" at bounding box center [604, 76] width 1126 height 18
drag, startPoint x: 92, startPoint y: 74, endPoint x: 45, endPoint y: 74, distance: 46.7
click at [45, 74] on input "*******" at bounding box center [604, 76] width 1126 height 18
click at [100, 69] on input "**" at bounding box center [604, 76] width 1126 height 18
type input "**"
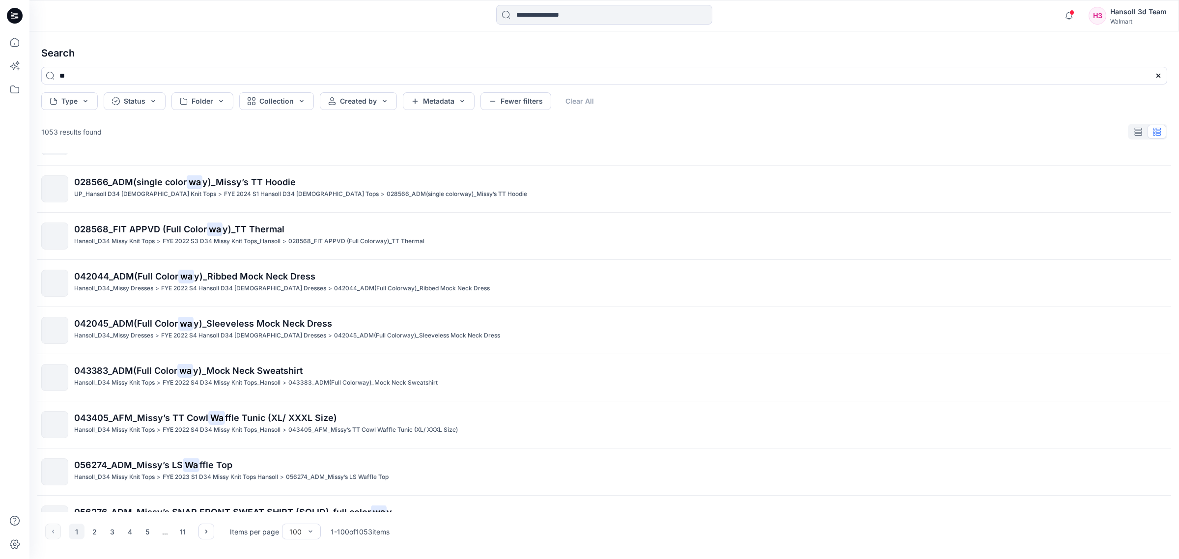
scroll to position [737, 0]
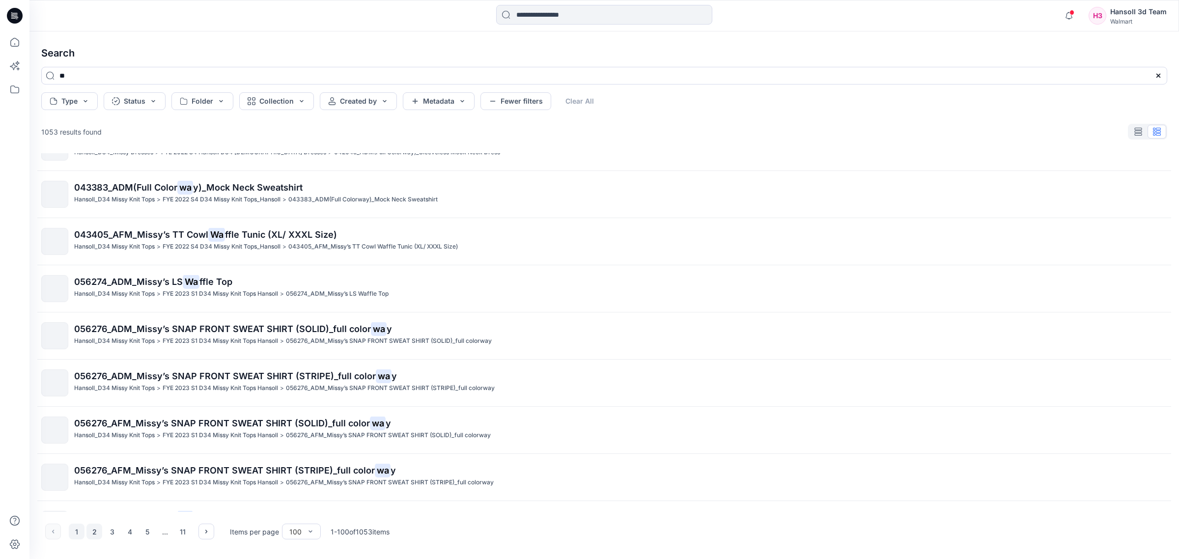
click at [100, 532] on button "2" at bounding box center [94, 532] width 16 height 16
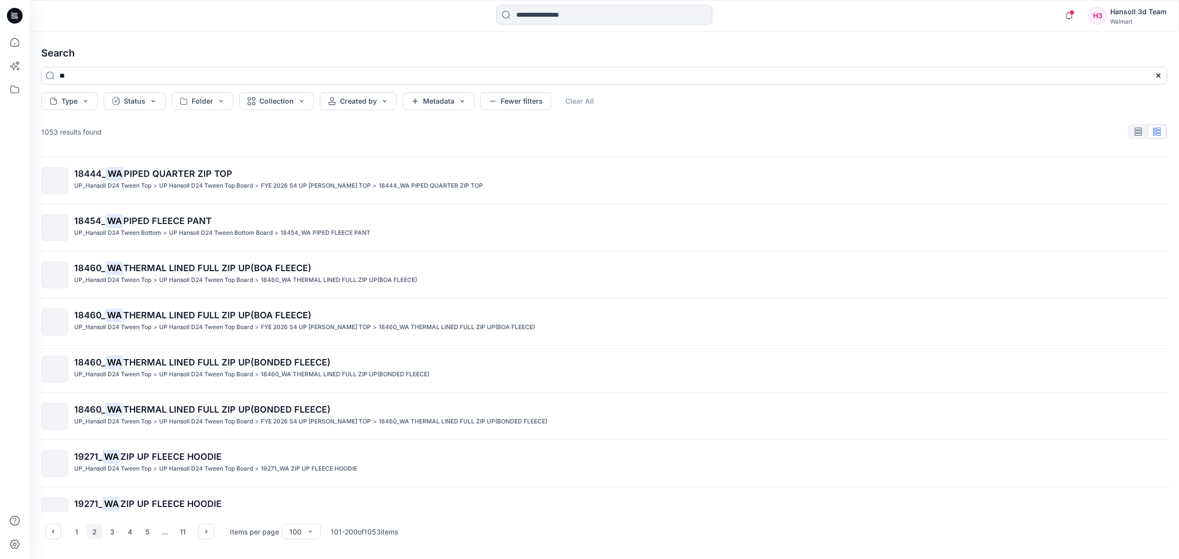
scroll to position [4367, 0]
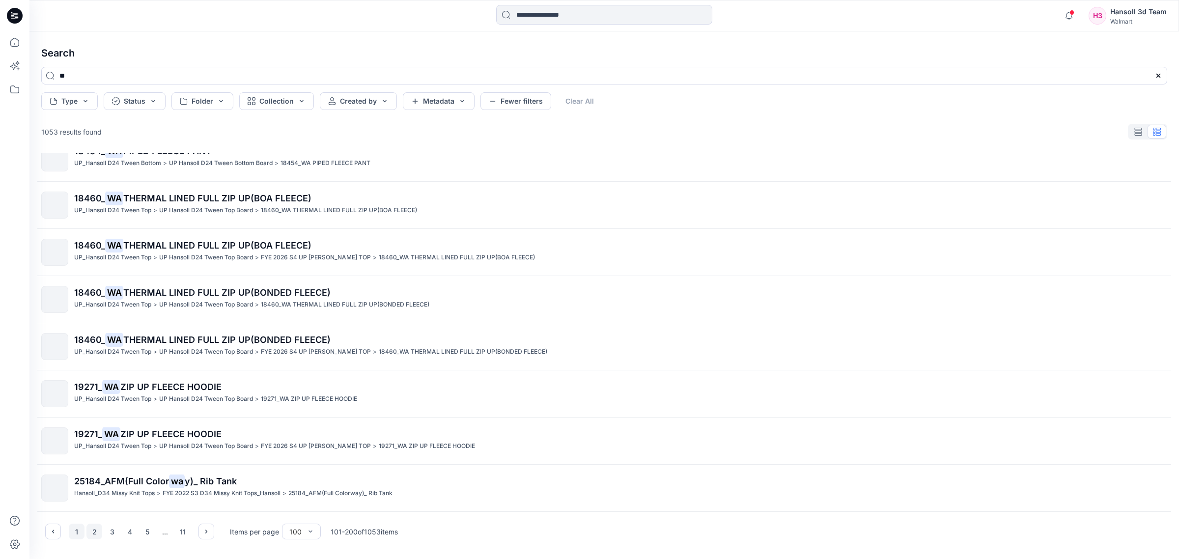
click at [74, 533] on button "1" at bounding box center [77, 532] width 16 height 16
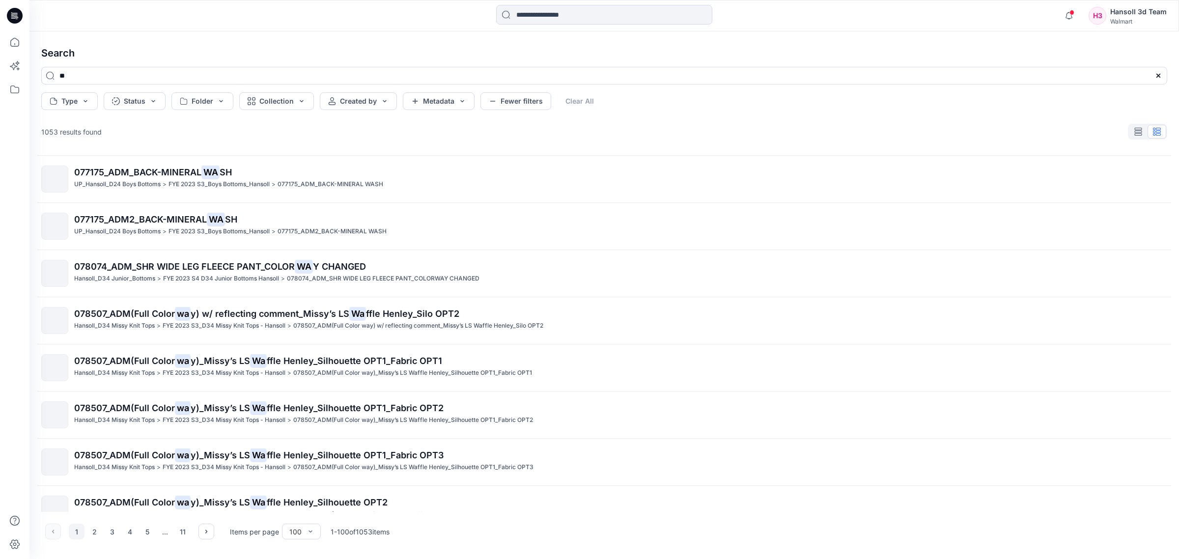
scroll to position [3754, 0]
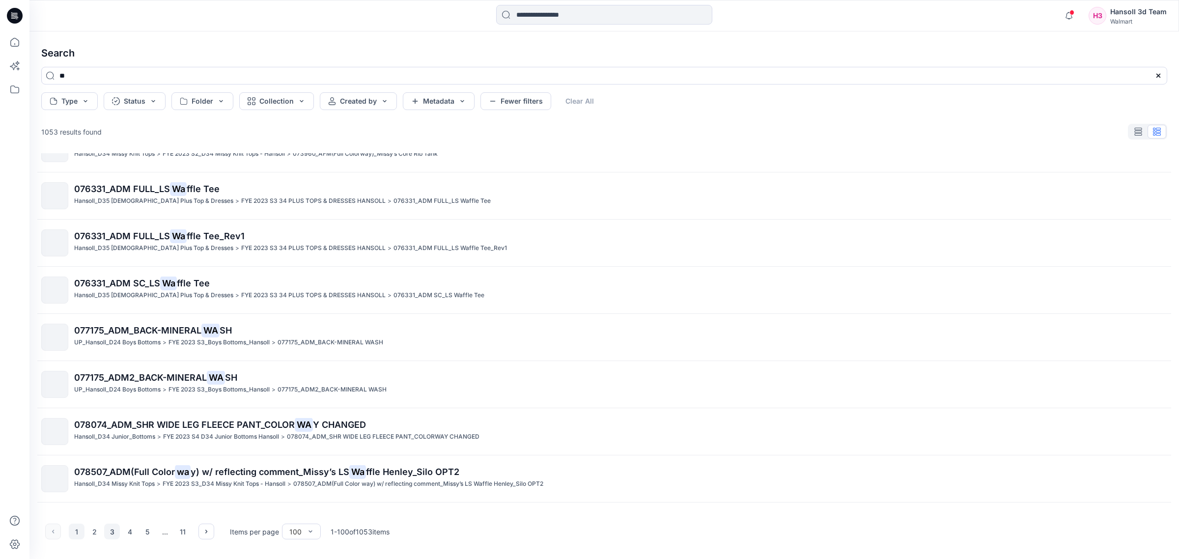
click at [113, 531] on button "3" at bounding box center [112, 532] width 16 height 16
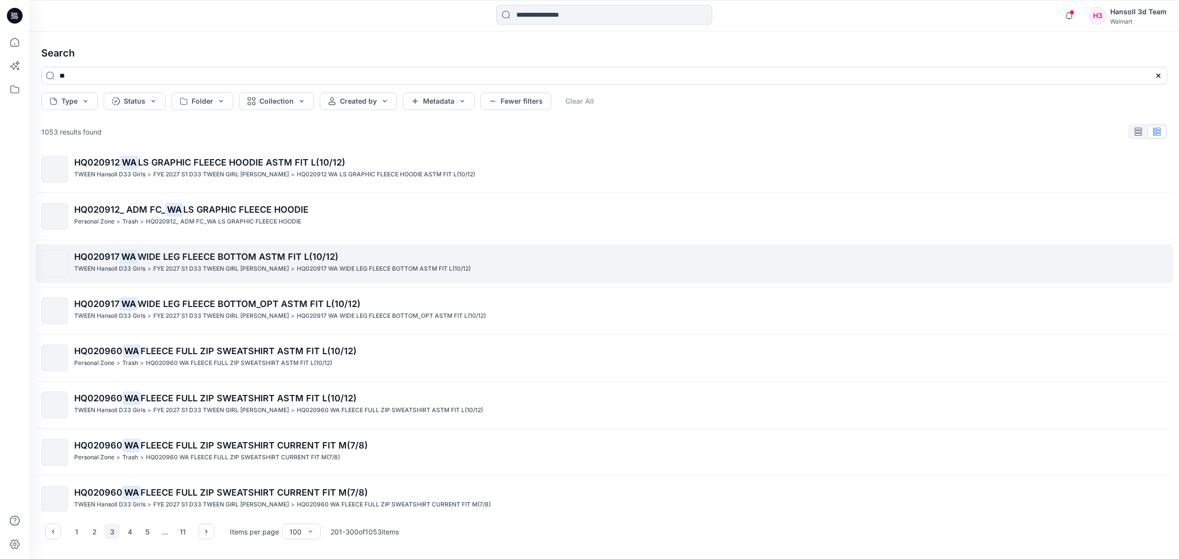
scroll to position [4061, 0]
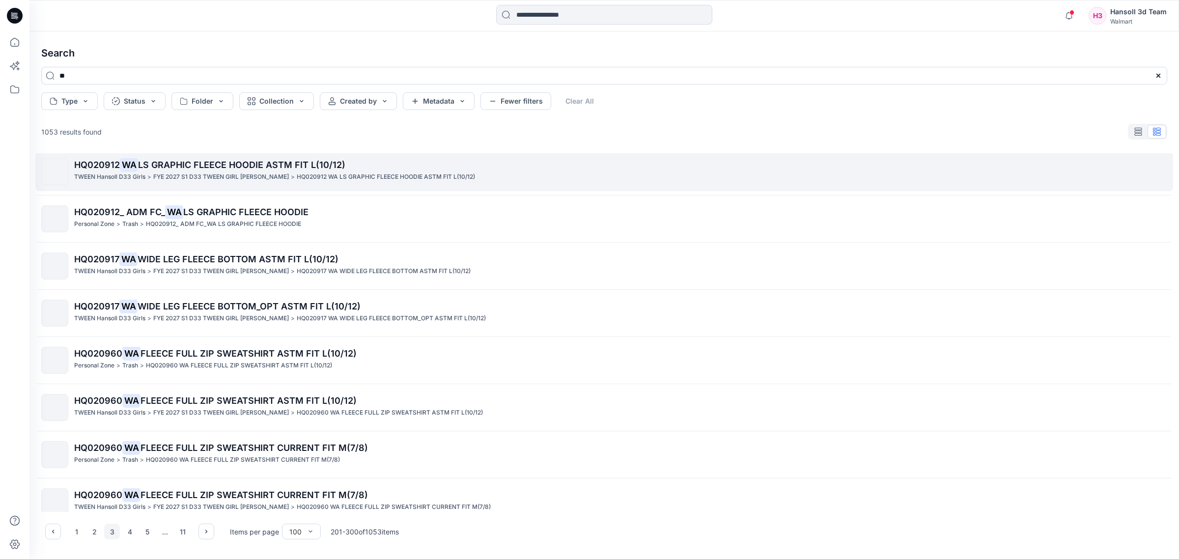
click at [163, 170] on span "LS GRAPHIC FLEECE HOODIE ASTM FIT L(10/12)" at bounding box center [241, 165] width 207 height 10
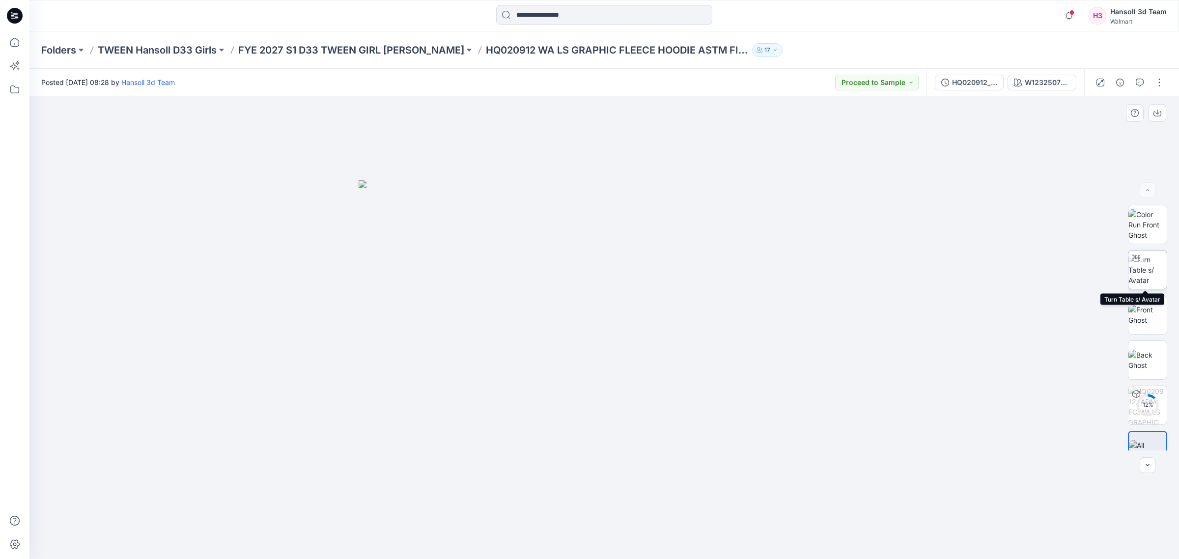
click at [1151, 271] on img at bounding box center [1147, 269] width 38 height 31
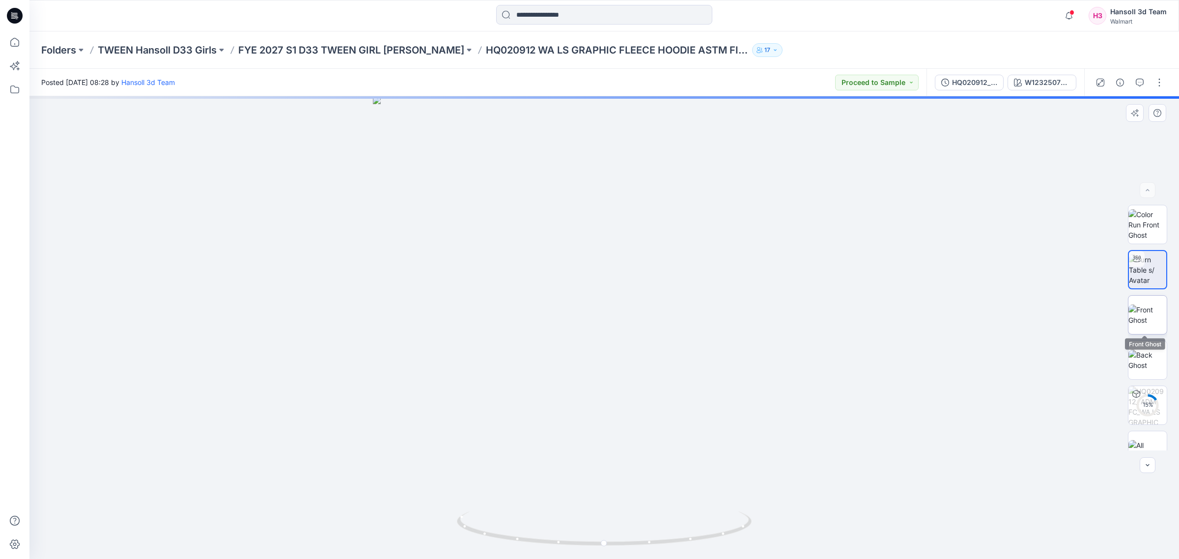
click at [1159, 317] on img at bounding box center [1147, 315] width 38 height 21
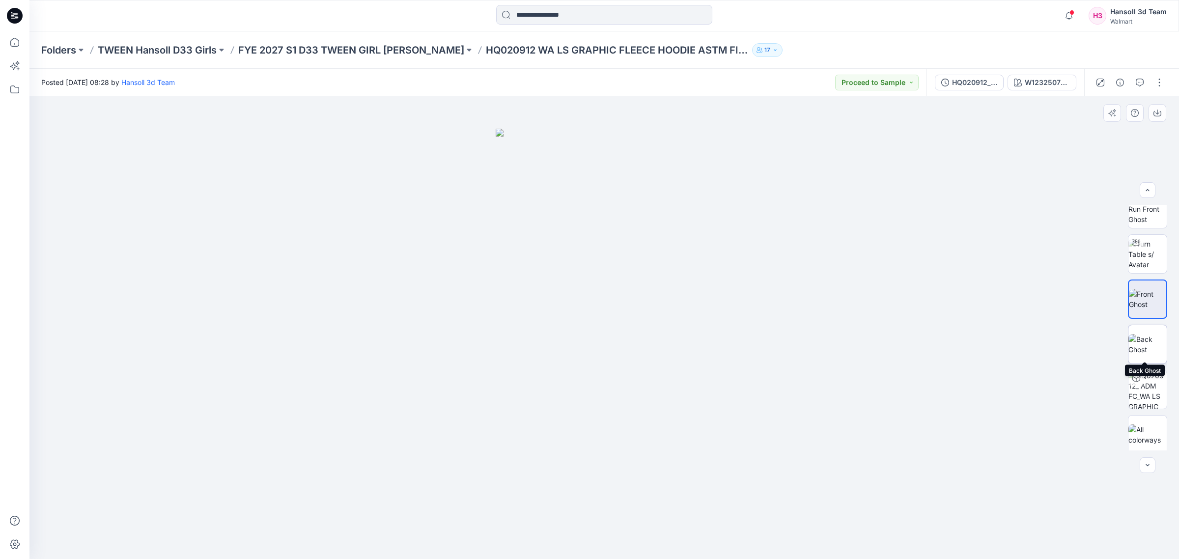
scroll to position [20, 0]
click at [827, 517] on div at bounding box center [604, 327] width 1150 height 463
click at [1152, 343] on img at bounding box center [1147, 340] width 38 height 21
click at [1151, 305] on img at bounding box center [1147, 295] width 38 height 21
click at [1143, 337] on img at bounding box center [1147, 340] width 38 height 21
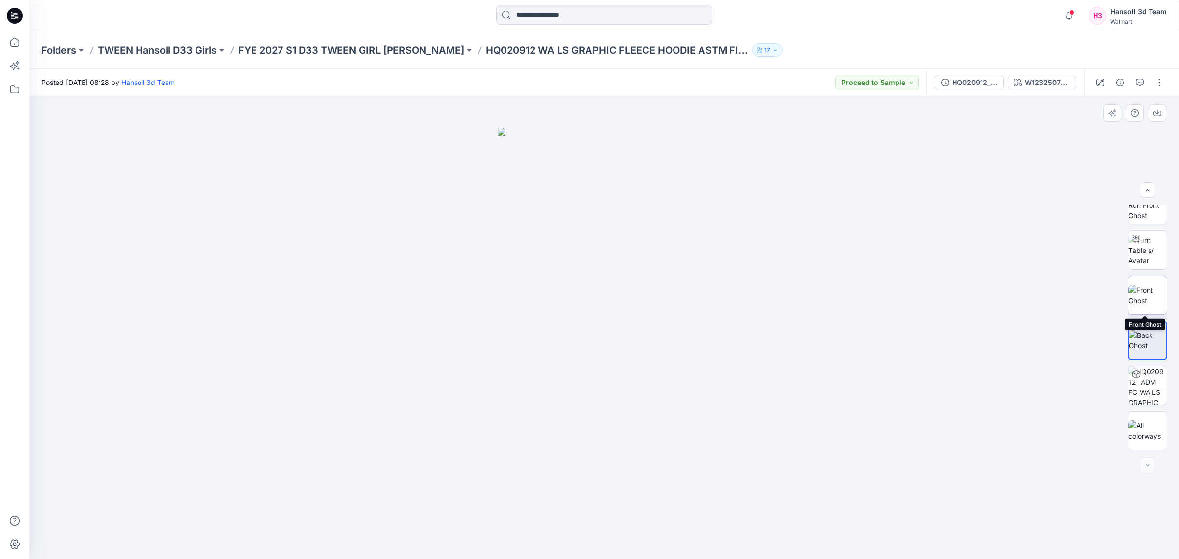
click at [1145, 301] on img at bounding box center [1147, 295] width 38 height 21
click at [1131, 335] on img at bounding box center [1147, 340] width 38 height 21
drag, startPoint x: 1131, startPoint y: 242, endPoint x: 1137, endPoint y: 239, distance: 6.6
click at [1132, 242] on icon at bounding box center [1136, 239] width 8 height 8
drag, startPoint x: 765, startPoint y: 358, endPoint x: 858, endPoint y: 369, distance: 93.1
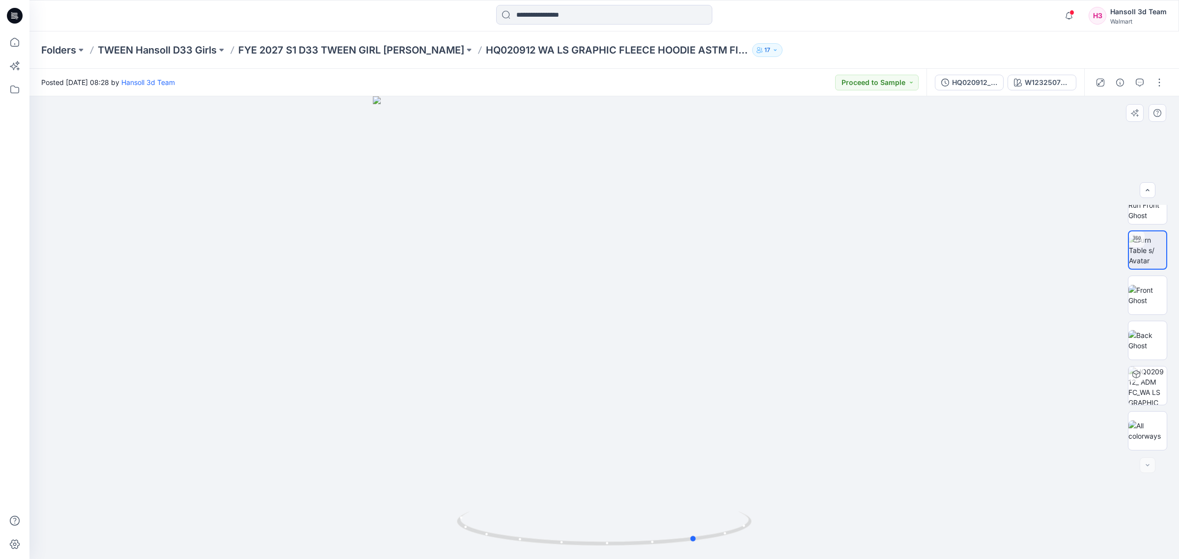
click at [858, 369] on div at bounding box center [604, 327] width 1150 height 463
drag, startPoint x: 683, startPoint y: 365, endPoint x: 612, endPoint y: 365, distance: 71.2
click at [612, 365] on div at bounding box center [604, 327] width 1150 height 463
drag, startPoint x: 620, startPoint y: 347, endPoint x: 710, endPoint y: 364, distance: 91.0
click at [710, 364] on div at bounding box center [604, 327] width 1150 height 463
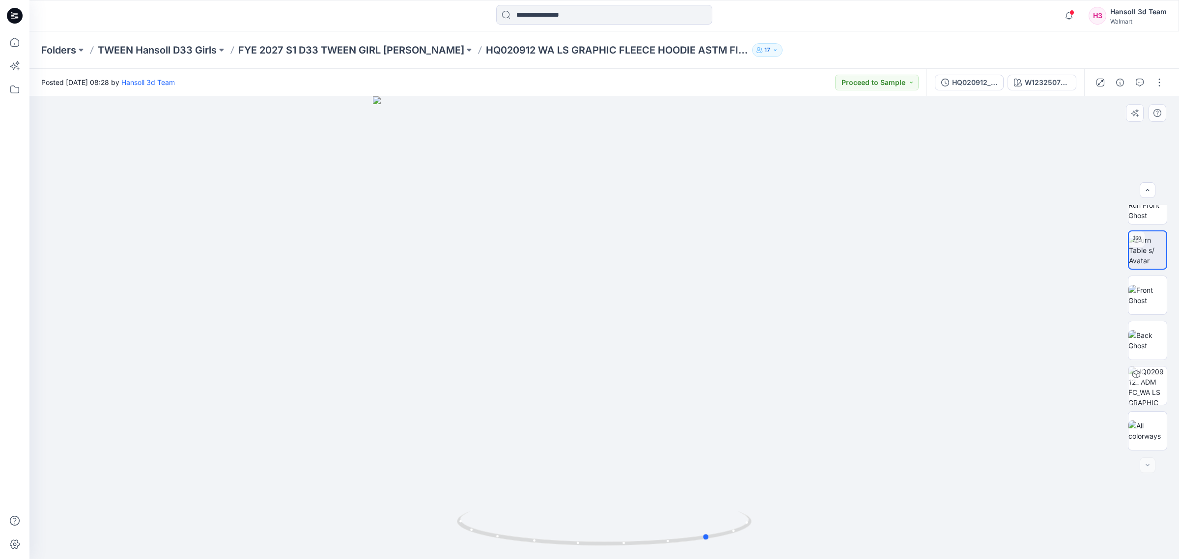
drag, startPoint x: 647, startPoint y: 284, endPoint x: 642, endPoint y: 288, distance: 6.3
click at [642, 288] on div at bounding box center [604, 327] width 1150 height 463
drag, startPoint x: 718, startPoint y: 372, endPoint x: 696, endPoint y: 372, distance: 21.6
click at [696, 372] on div at bounding box center [604, 327] width 1150 height 463
drag, startPoint x: 690, startPoint y: 352, endPoint x: 651, endPoint y: 365, distance: 40.9
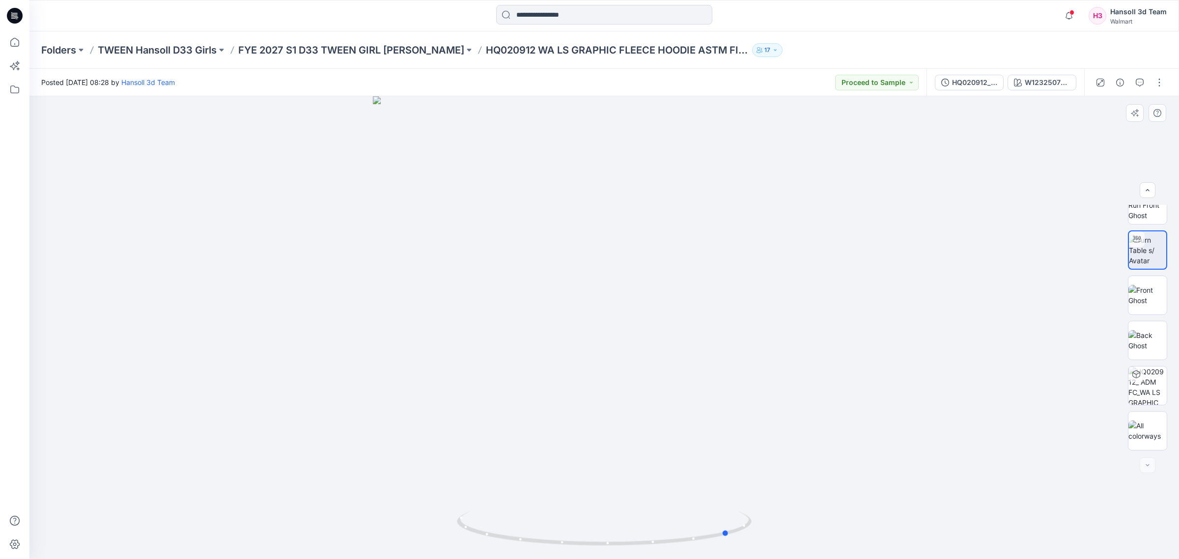
click at [651, 365] on div at bounding box center [604, 327] width 1150 height 463
drag, startPoint x: 826, startPoint y: 397, endPoint x: 769, endPoint y: 402, distance: 57.2
click at [769, 402] on div at bounding box center [604, 327] width 1150 height 463
drag, startPoint x: 779, startPoint y: 401, endPoint x: 800, endPoint y: 399, distance: 21.2
click at [800, 399] on div at bounding box center [604, 327] width 1150 height 463
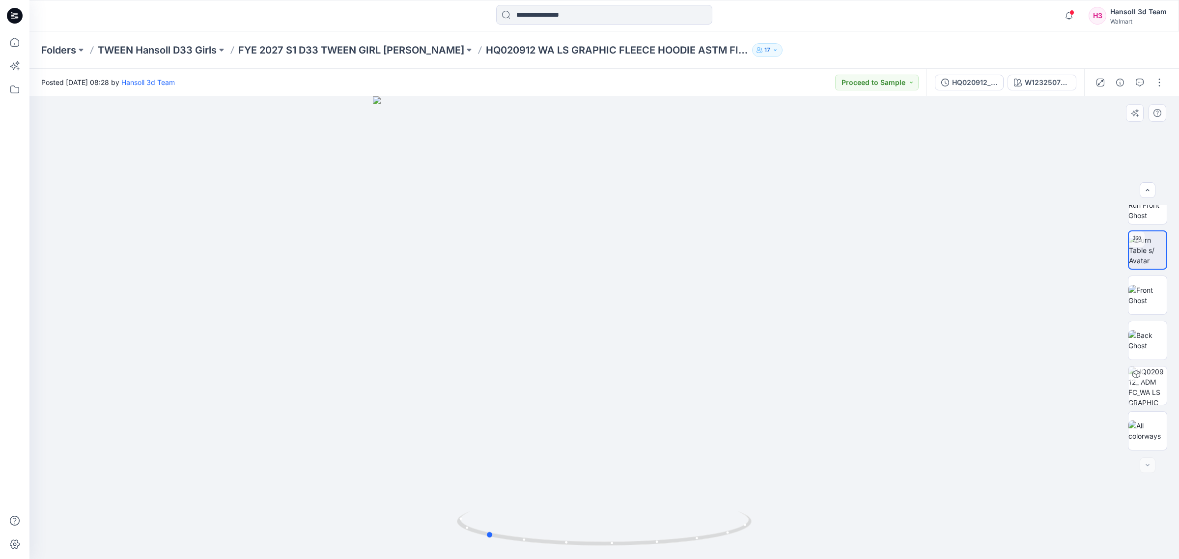
drag, startPoint x: 728, startPoint y: 389, endPoint x: 818, endPoint y: 386, distance: 89.9
click at [818, 386] on div at bounding box center [604, 327] width 1150 height 463
click at [986, 495] on div at bounding box center [604, 327] width 1150 height 463
drag, startPoint x: 788, startPoint y: 424, endPoint x: 803, endPoint y: 448, distance: 28.2
click at [803, 448] on div at bounding box center [604, 327] width 1150 height 463
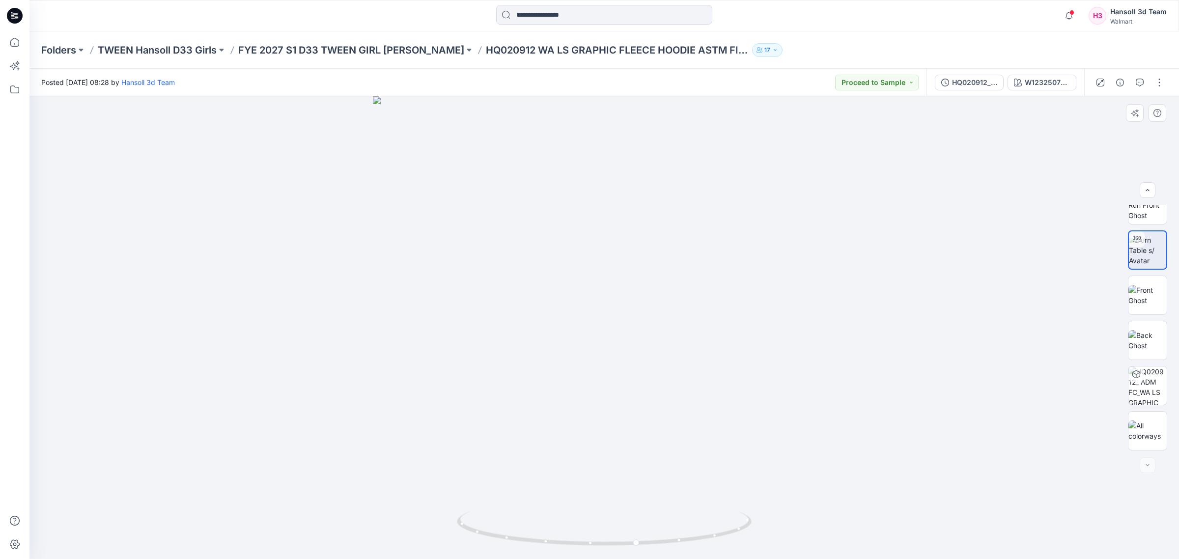
click at [1169, 291] on div at bounding box center [1147, 328] width 63 height 246
click at [1156, 292] on img at bounding box center [1147, 295] width 38 height 21
drag, startPoint x: 1040, startPoint y: 532, endPoint x: 1042, endPoint y: 526, distance: 6.1
click at [1040, 531] on div at bounding box center [604, 327] width 1150 height 463
click at [870, 19] on div at bounding box center [604, 16] width 575 height 22
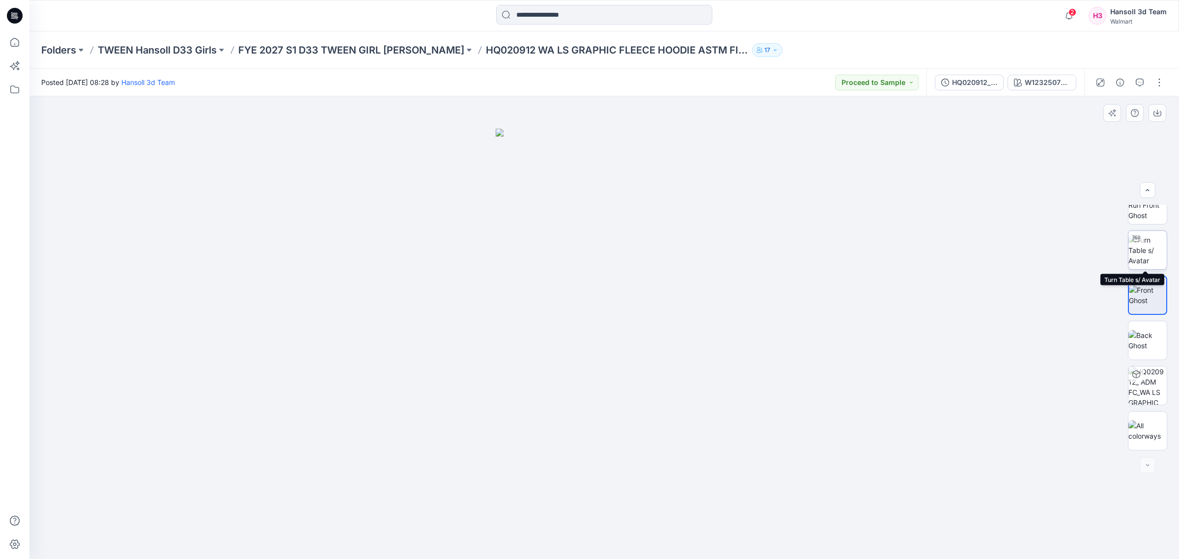
click at [1152, 242] on img at bounding box center [1147, 250] width 38 height 31
